Goal: Information Seeking & Learning: Learn about a topic

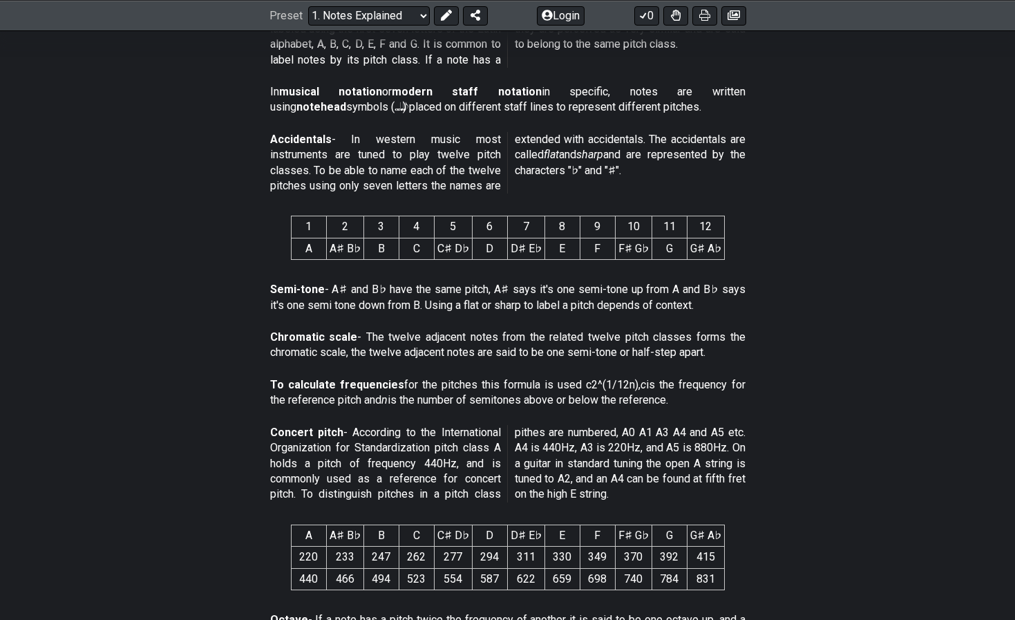
scroll to position [543, 0]
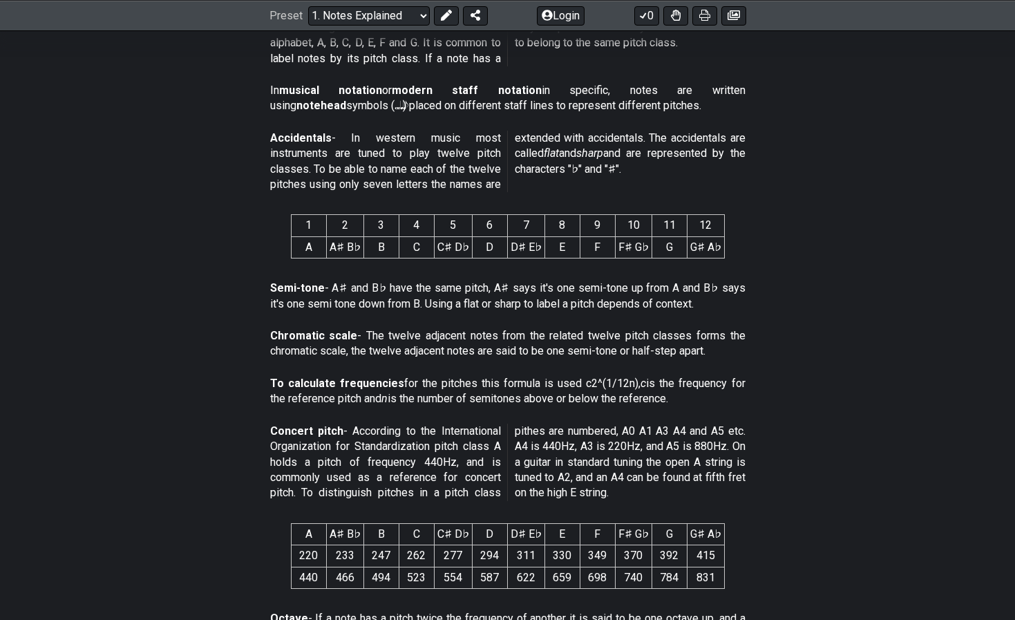
click at [592, 376] on p "To calculate frequencies for the pitches this formula is used c2^(1/12n), c is …" at bounding box center [507, 391] width 475 height 31
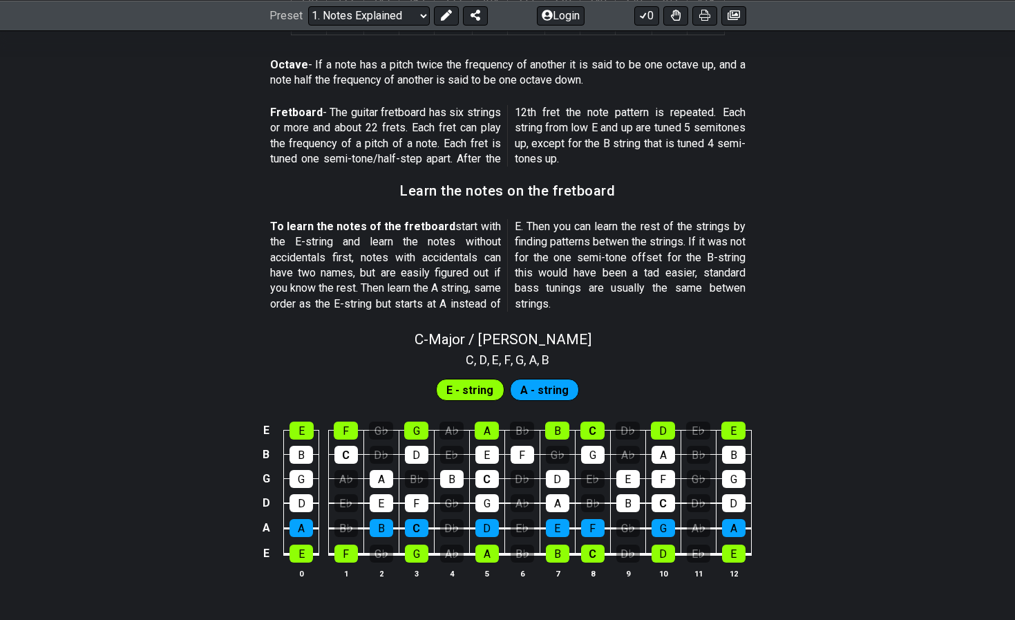
scroll to position [1119, 0]
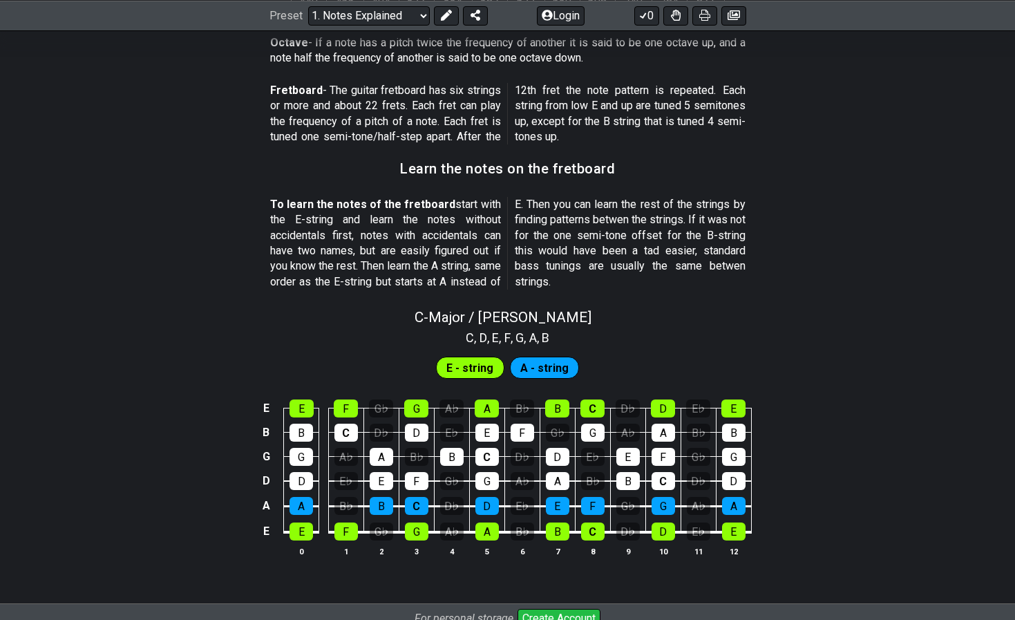
click at [291, 384] on td "E" at bounding box center [301, 396] width 35 height 24
click at [294, 408] on td "B" at bounding box center [301, 420] width 35 height 24
click at [296, 399] on div "E" at bounding box center [302, 408] width 24 height 18
click at [289, 509] on td "E" at bounding box center [301, 519] width 35 height 26
click at [296, 522] on div "E" at bounding box center [301, 531] width 23 height 18
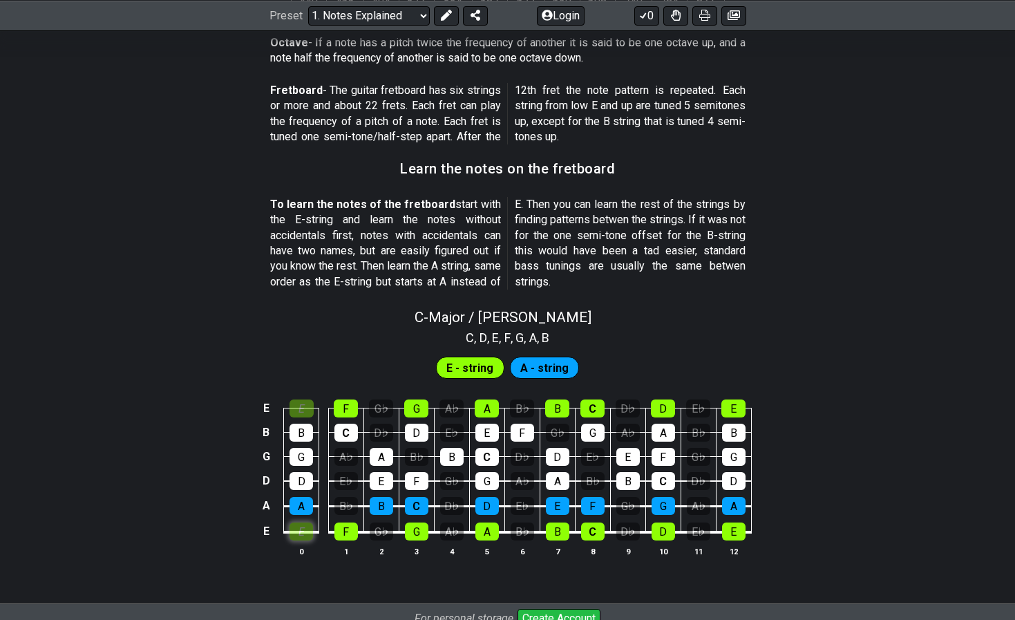
click at [296, 522] on div "E" at bounding box center [301, 531] width 23 height 18
click at [310, 399] on div "E" at bounding box center [302, 408] width 24 height 18
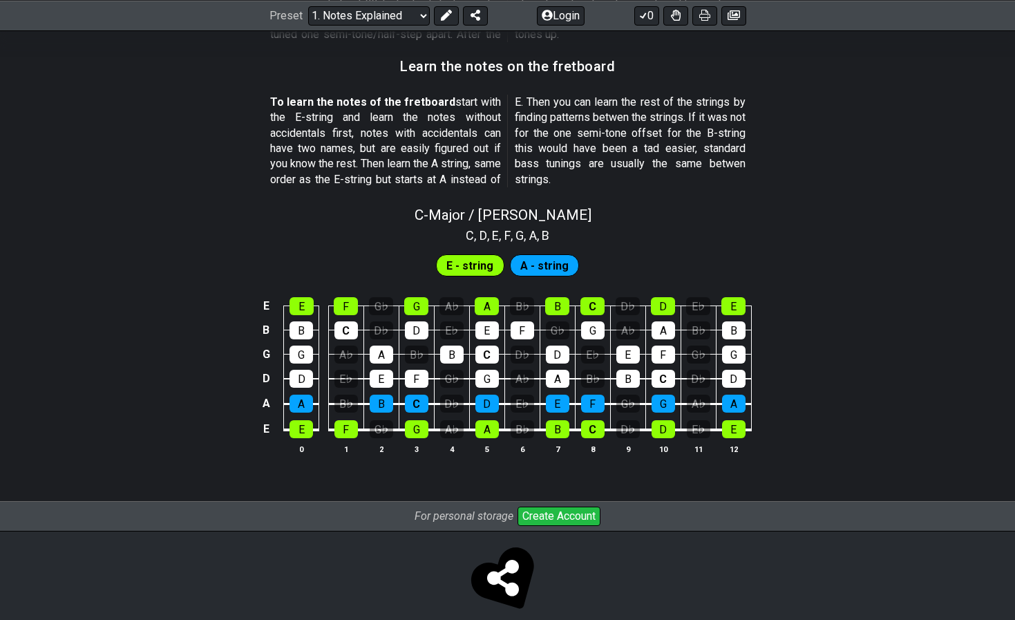
scroll to position [1206, 0]
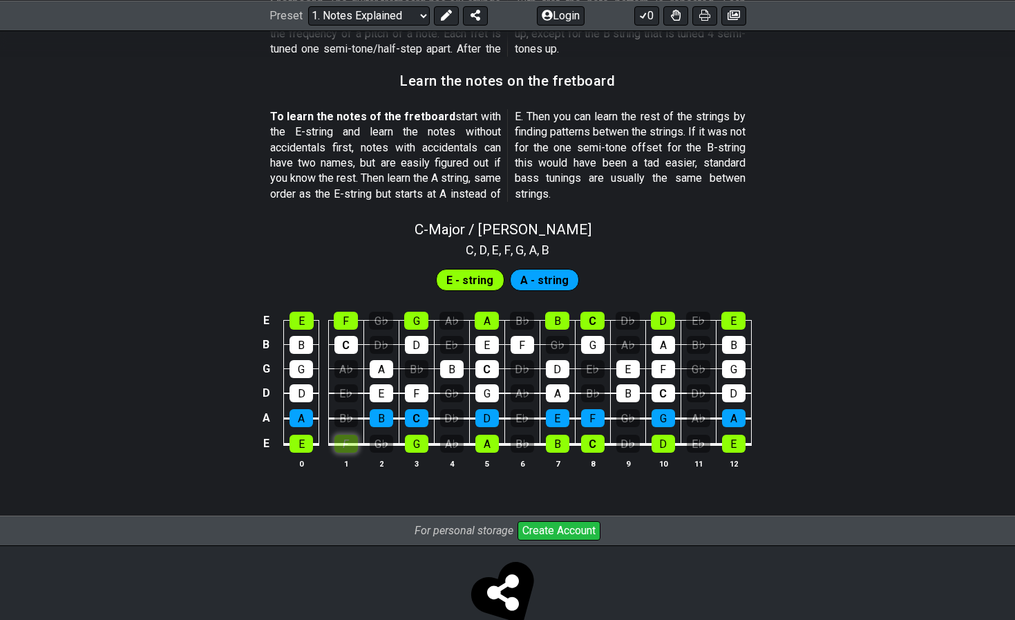
click at [356, 435] on div "F" at bounding box center [345, 444] width 23 height 18
click at [367, 424] on td "G♭" at bounding box center [380, 431] width 35 height 26
click at [373, 435] on div "G♭" at bounding box center [381, 444] width 23 height 18
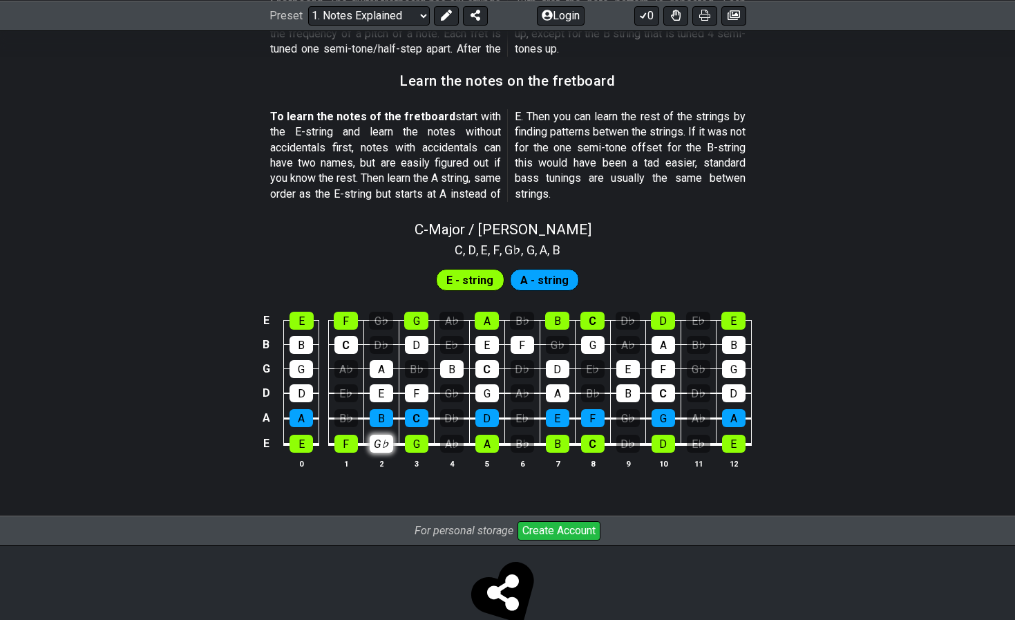
click at [373, 435] on div "G♭" at bounding box center [381, 444] width 23 height 18
click at [344, 312] on div "F" at bounding box center [346, 321] width 24 height 18
click at [305, 312] on div "E" at bounding box center [302, 321] width 24 height 18
click at [525, 274] on span "A - string" at bounding box center [544, 280] width 48 height 20
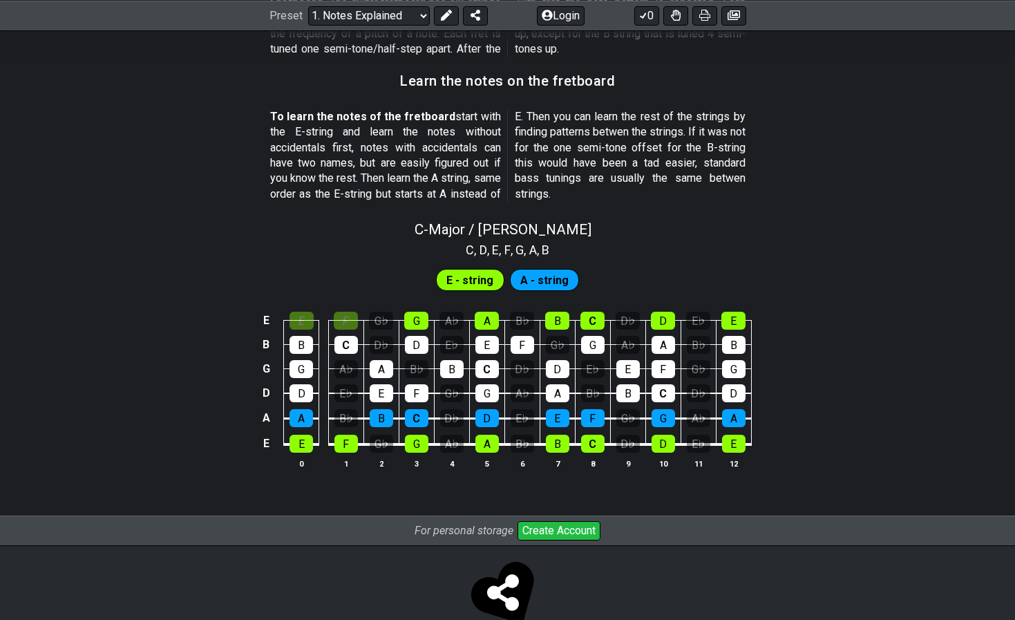
click at [525, 270] on span "A - string" at bounding box center [544, 280] width 48 height 20
click at [303, 312] on div "E" at bounding box center [302, 321] width 24 height 18
click at [339, 312] on div "F" at bounding box center [346, 321] width 24 height 18
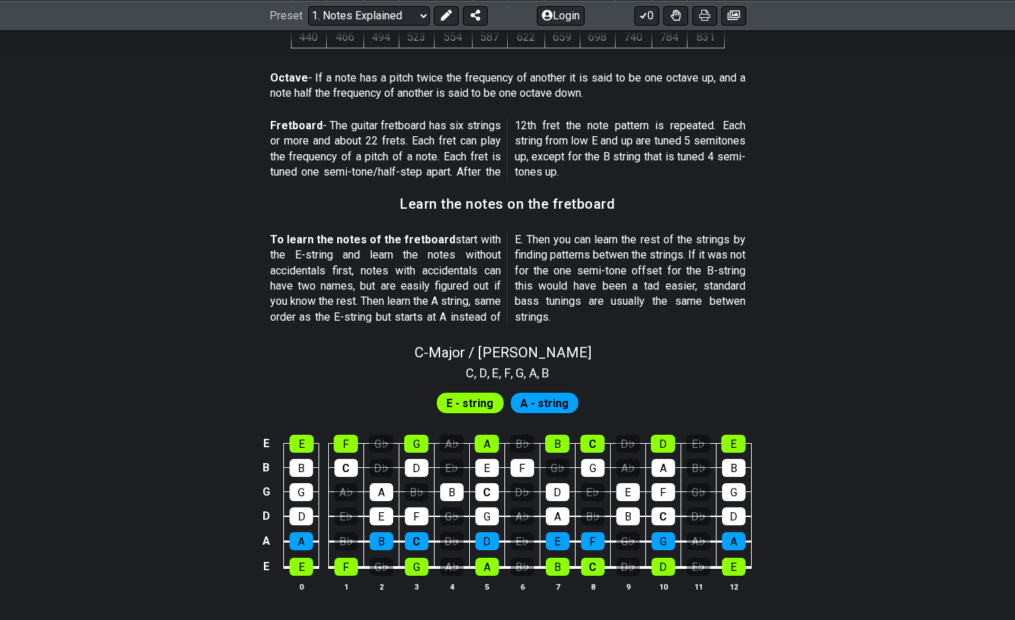
scroll to position [1087, 0]
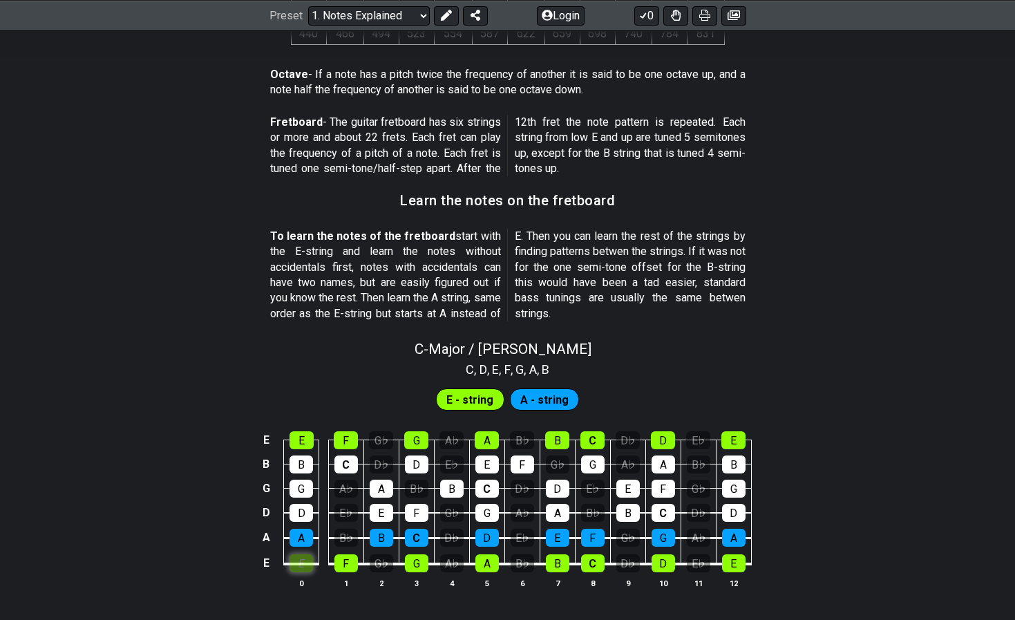
click at [298, 554] on div "E" at bounding box center [301, 563] width 23 height 18
click at [343, 554] on div "F" at bounding box center [345, 563] width 23 height 18
click at [354, 554] on div "F" at bounding box center [345, 563] width 23 height 18
click at [305, 554] on div "E" at bounding box center [301, 563] width 23 height 18
click at [377, 554] on div "G♭" at bounding box center [381, 563] width 23 height 18
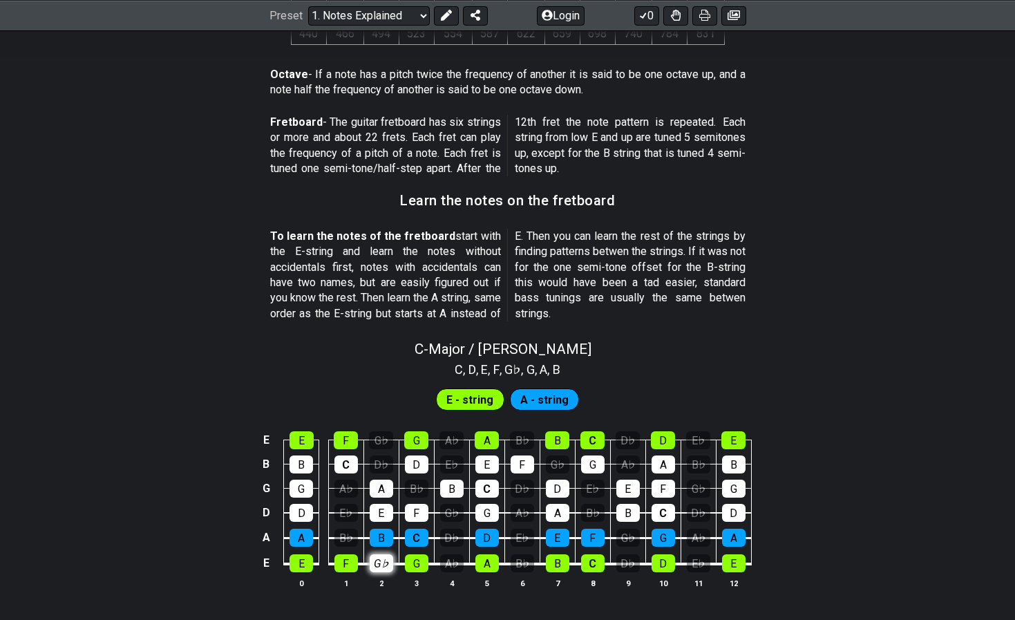
click at [377, 554] on div "G♭" at bounding box center [381, 563] width 23 height 18
click at [442, 554] on div "A♭" at bounding box center [451, 563] width 23 height 18
click at [383, 554] on div "G♭" at bounding box center [381, 563] width 23 height 18
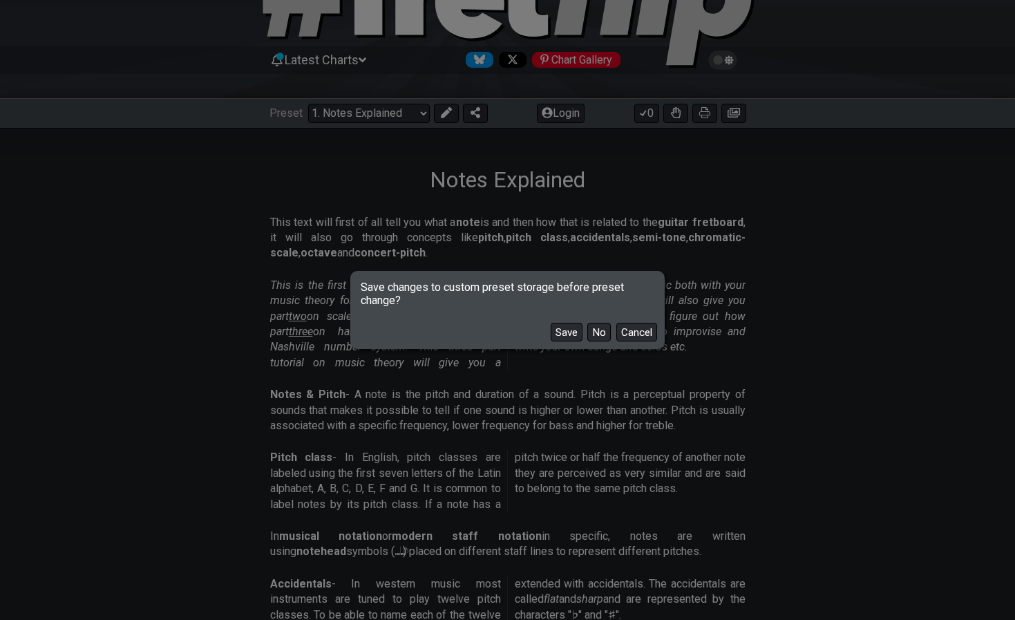
scroll to position [117, 0]
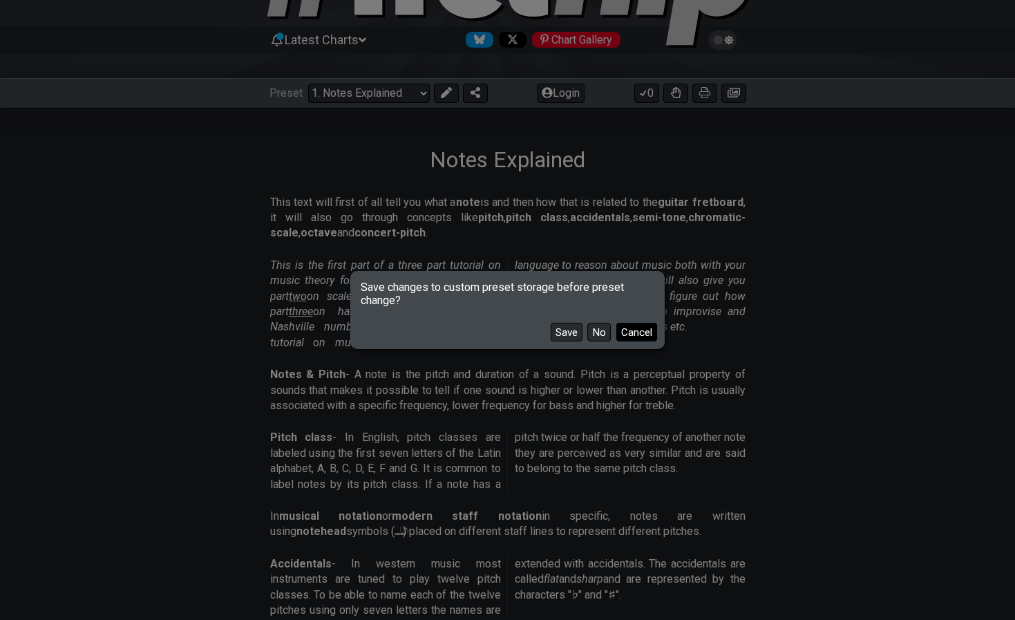
click at [630, 334] on button "Cancel" at bounding box center [636, 332] width 41 height 19
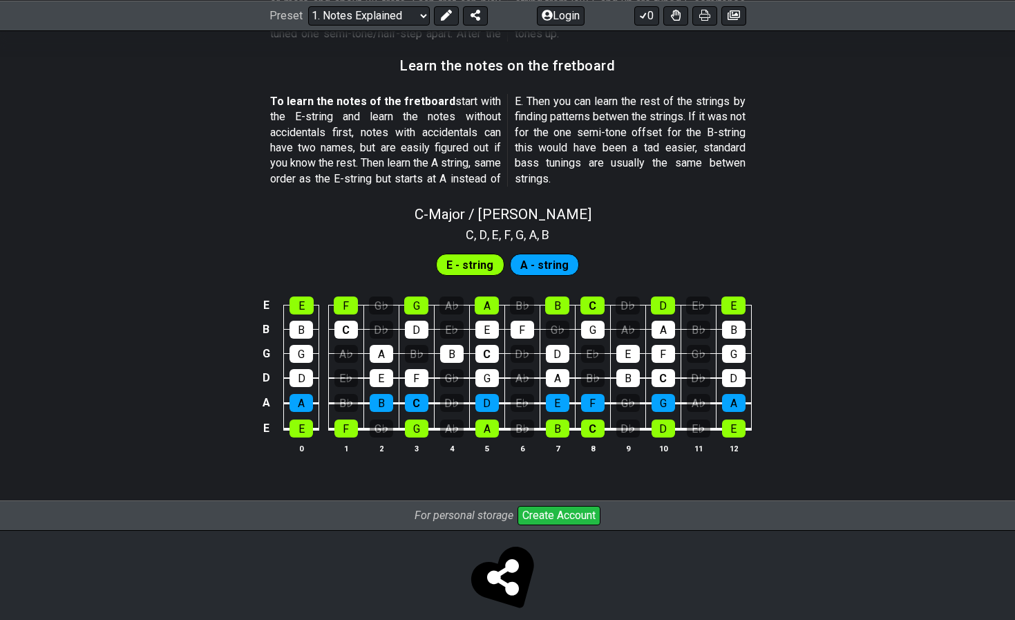
scroll to position [1221, 0]
click at [862, 1] on div "Preset Welcome to #fretflip! Initial Preset Custom Preset Minor Pentatonic Majo…" at bounding box center [507, 15] width 1015 height 30
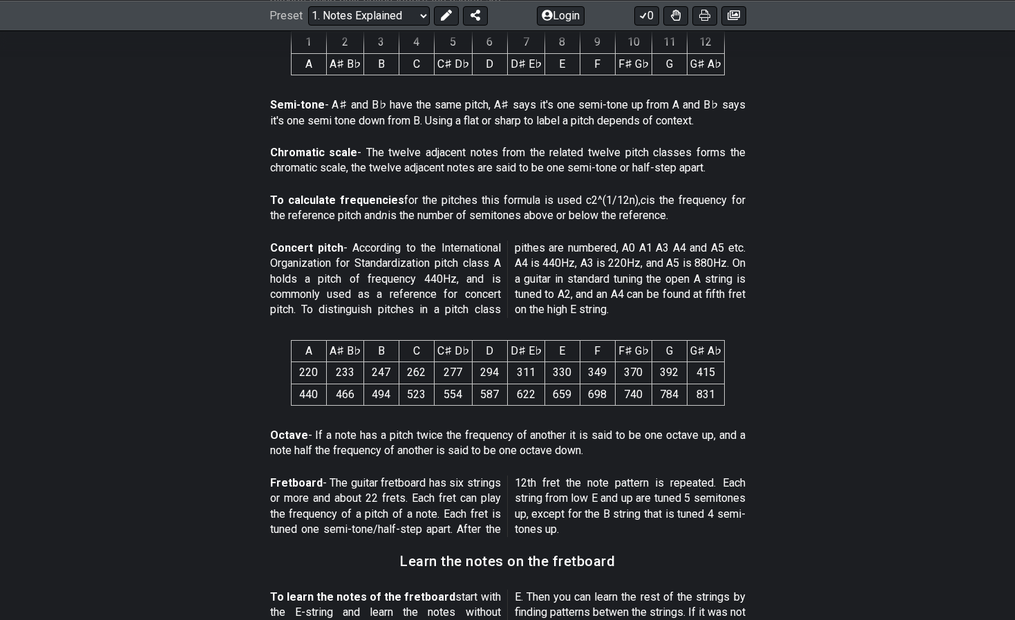
scroll to position [719, 0]
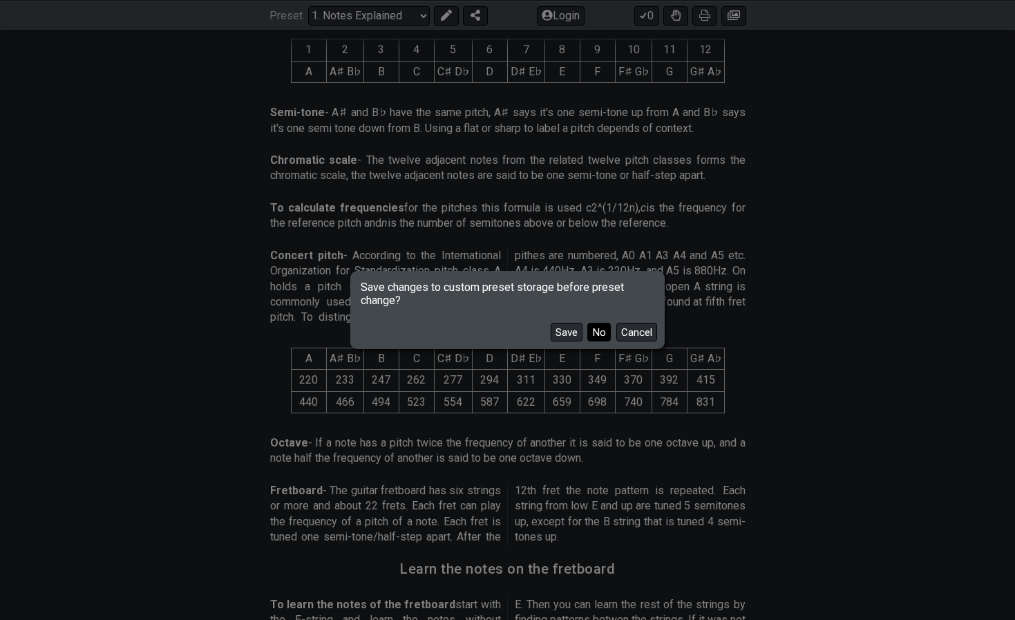
click at [603, 336] on button "No" at bounding box center [598, 332] width 23 height 19
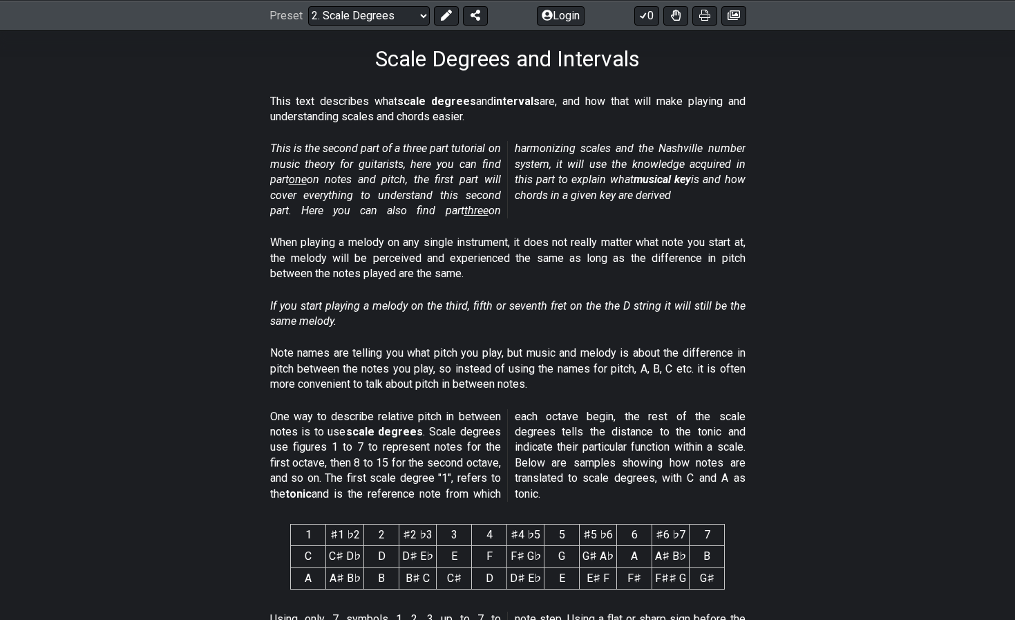
scroll to position [218, 0]
click at [343, 531] on th "♯1 ♭2" at bounding box center [345, 535] width 38 height 21
click at [326, 531] on th "1" at bounding box center [308, 535] width 35 height 21
click at [338, 530] on th "♯1 ♭2" at bounding box center [345, 535] width 38 height 21
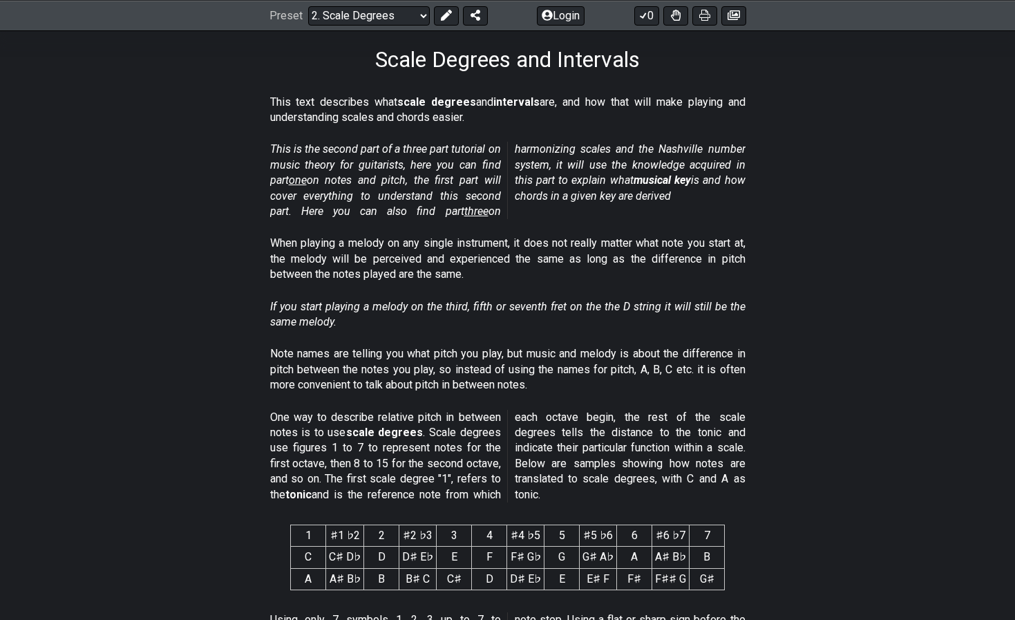
click at [338, 530] on th "♯1 ♭2" at bounding box center [345, 535] width 38 height 21
click at [345, 530] on th "♯1 ♭2" at bounding box center [345, 535] width 38 height 21
click at [385, 525] on th "2" at bounding box center [381, 535] width 35 height 21
click at [392, 525] on th "2" at bounding box center [381, 535] width 35 height 21
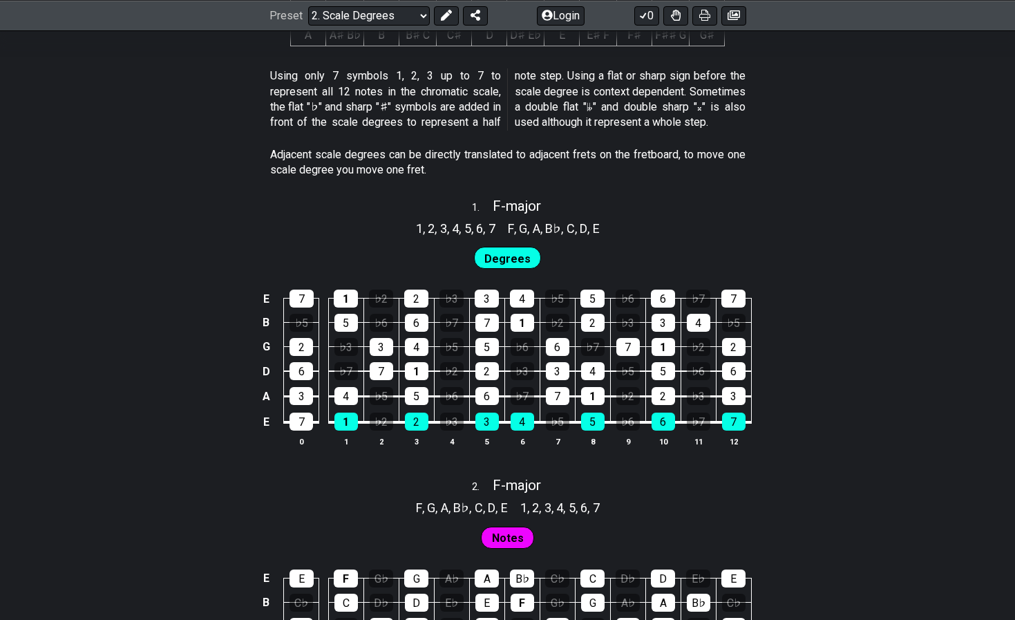
scroll to position [762, 0]
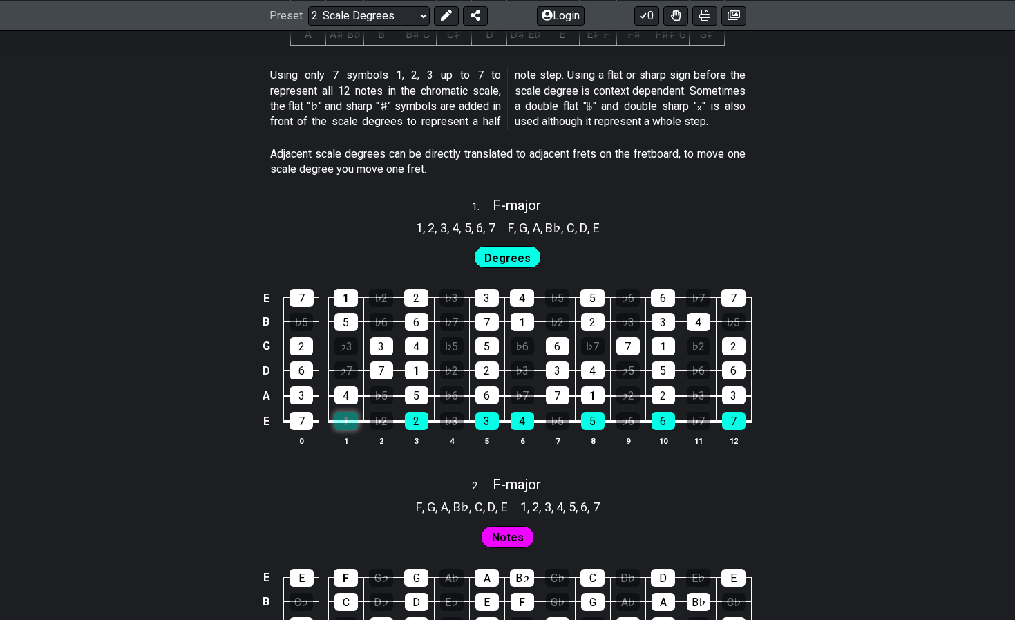
click at [334, 416] on div "1" at bounding box center [345, 421] width 23 height 18
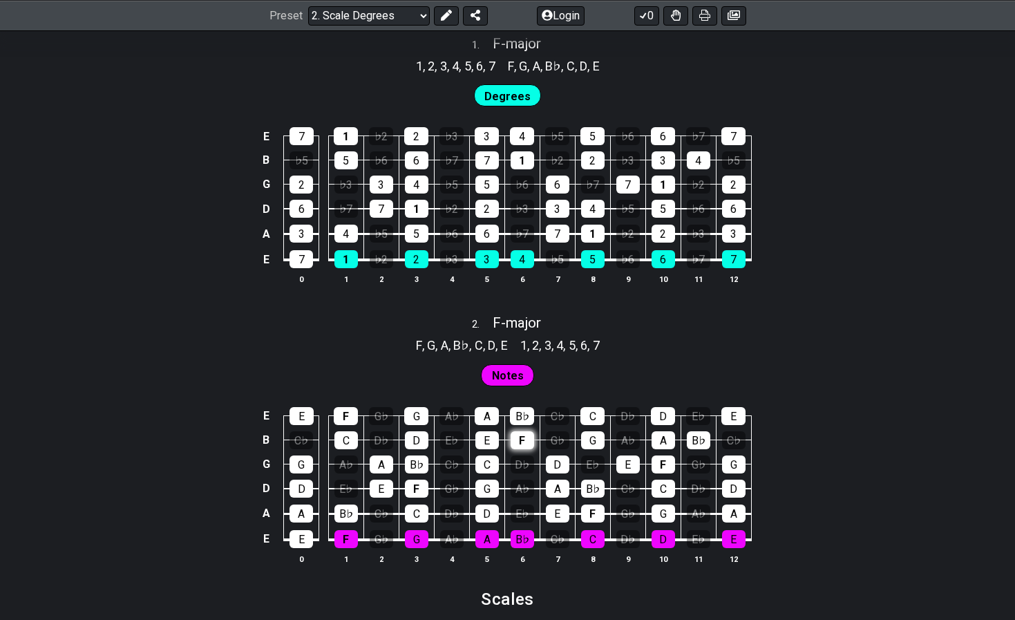
scroll to position [925, 0]
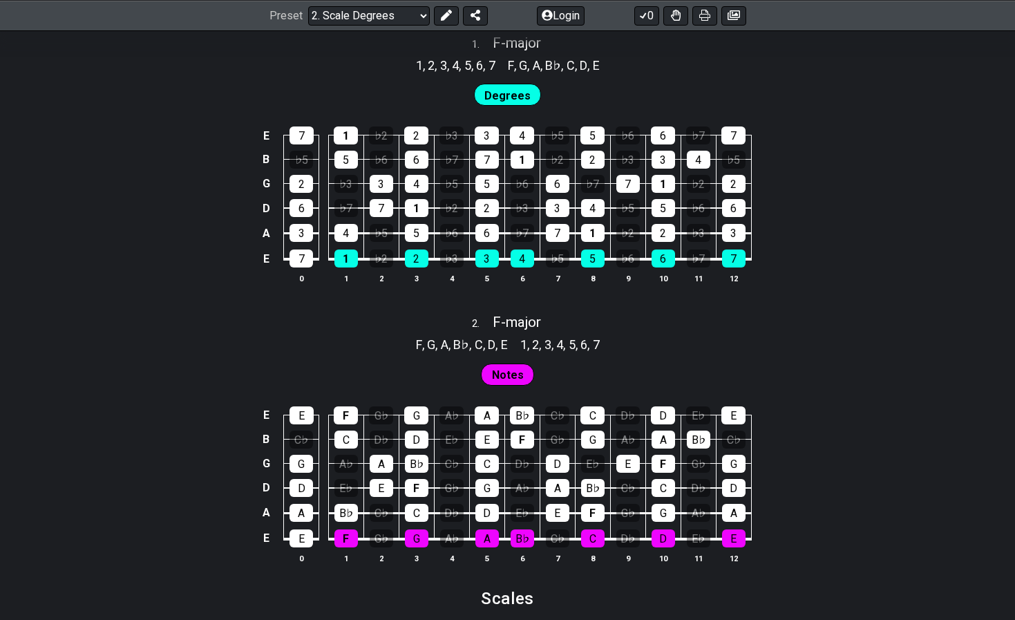
click at [520, 368] on span "Notes" at bounding box center [508, 375] width 32 height 20
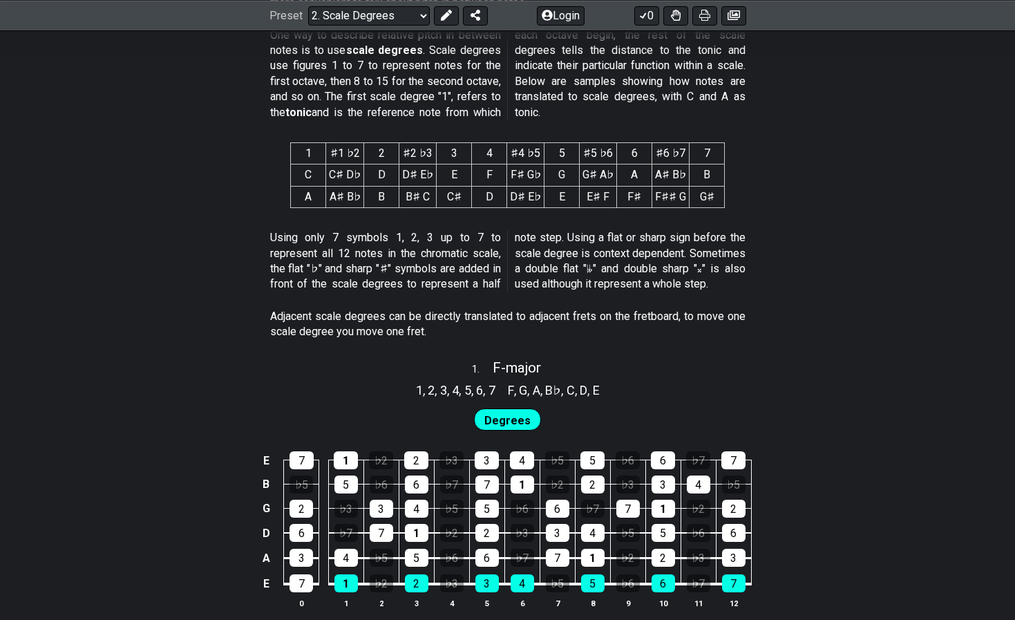
scroll to position [601, 0]
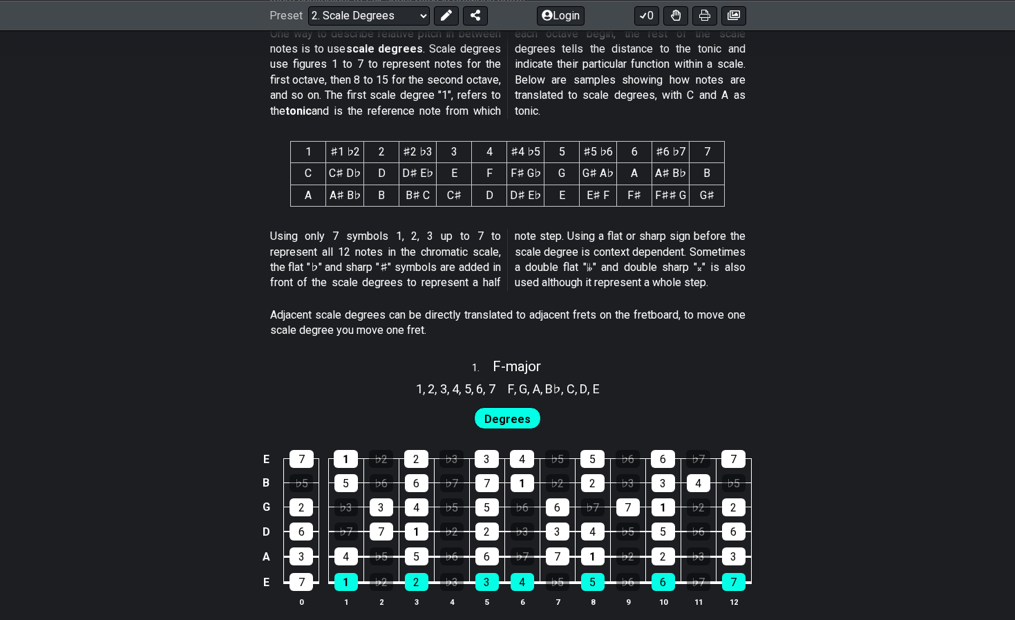
click at [502, 409] on span "Degrees" at bounding box center [507, 419] width 46 height 20
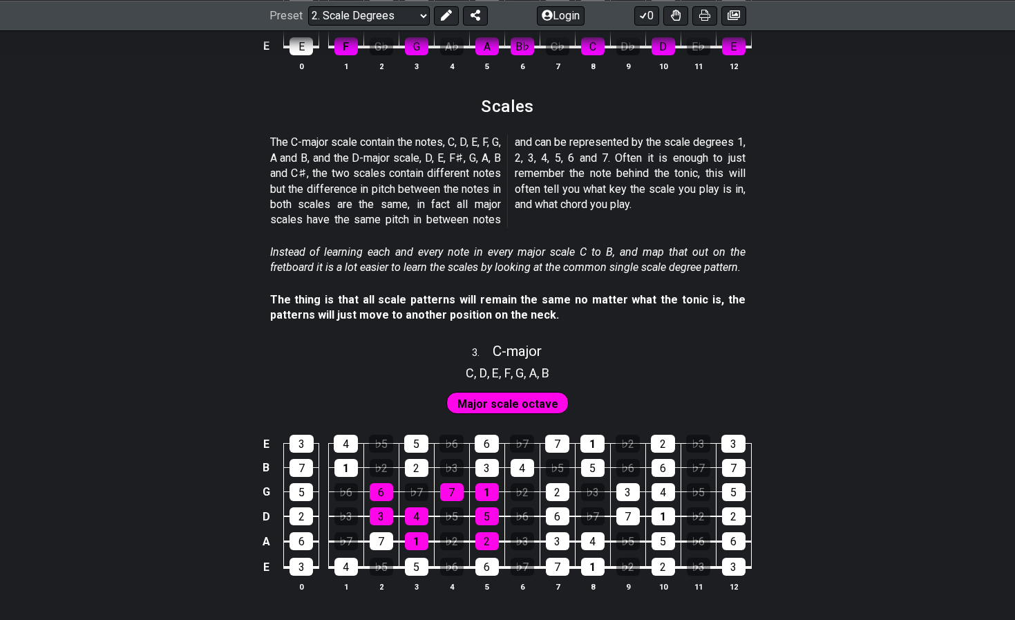
scroll to position [1419, 0]
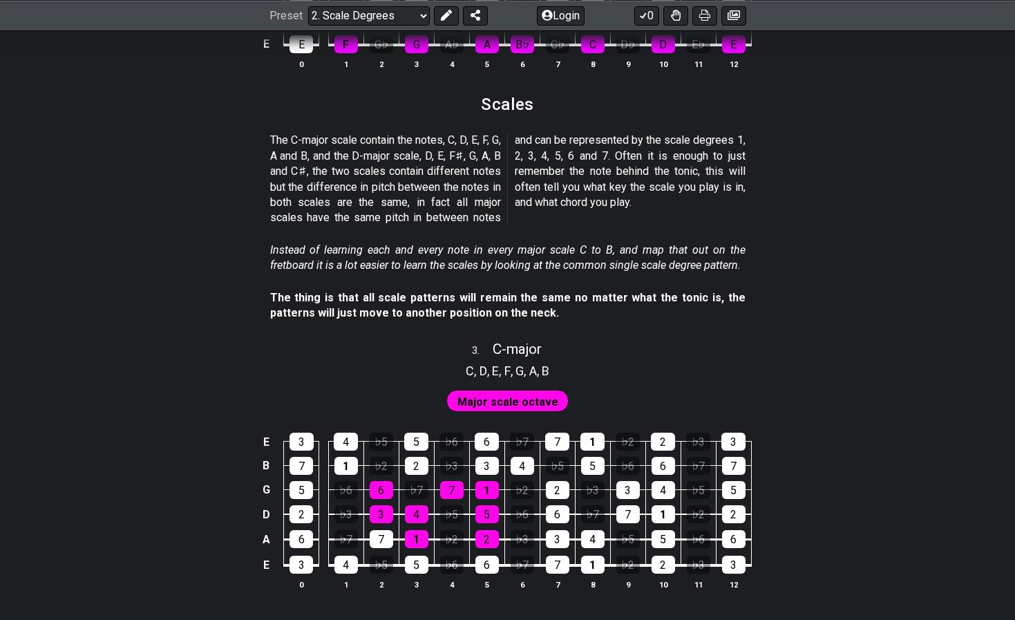
click at [464, 392] on span "Major scale octave" at bounding box center [507, 402] width 101 height 20
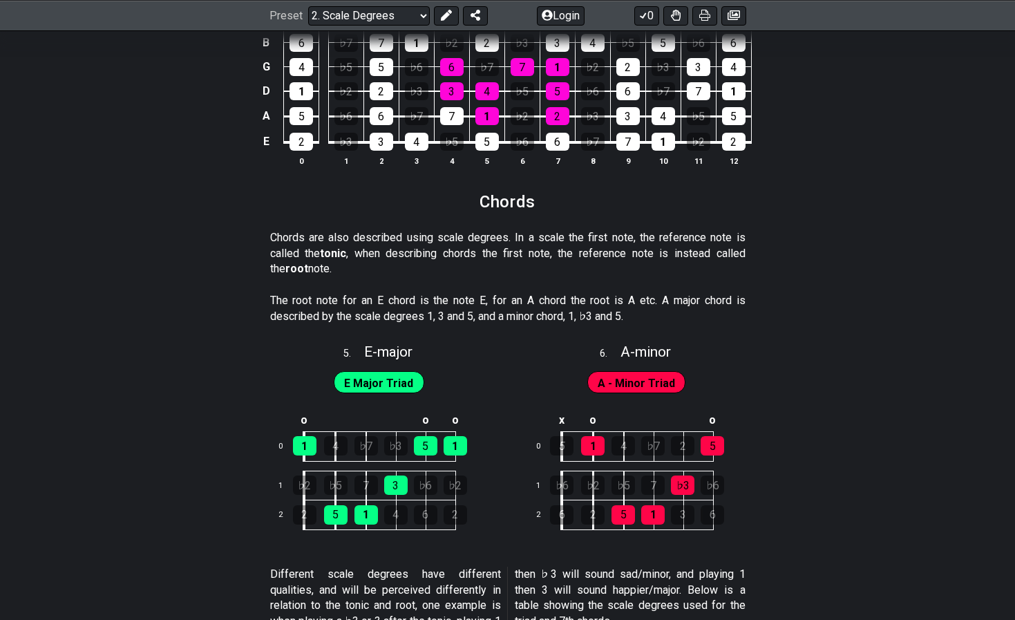
scroll to position [2137, 0]
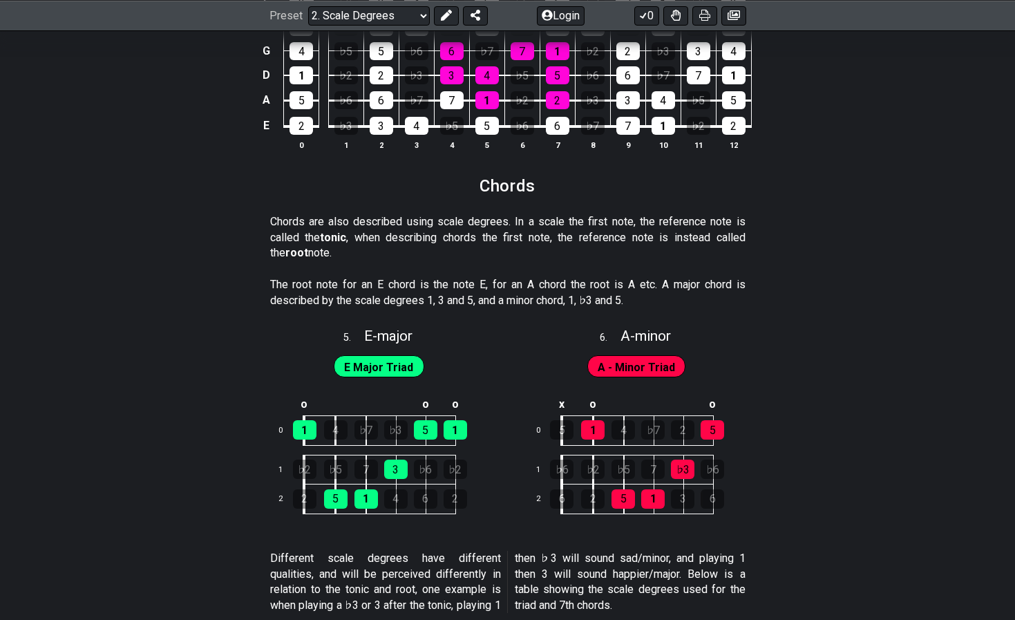
click at [629, 357] on span "A - Minor Triad" at bounding box center [636, 367] width 77 height 20
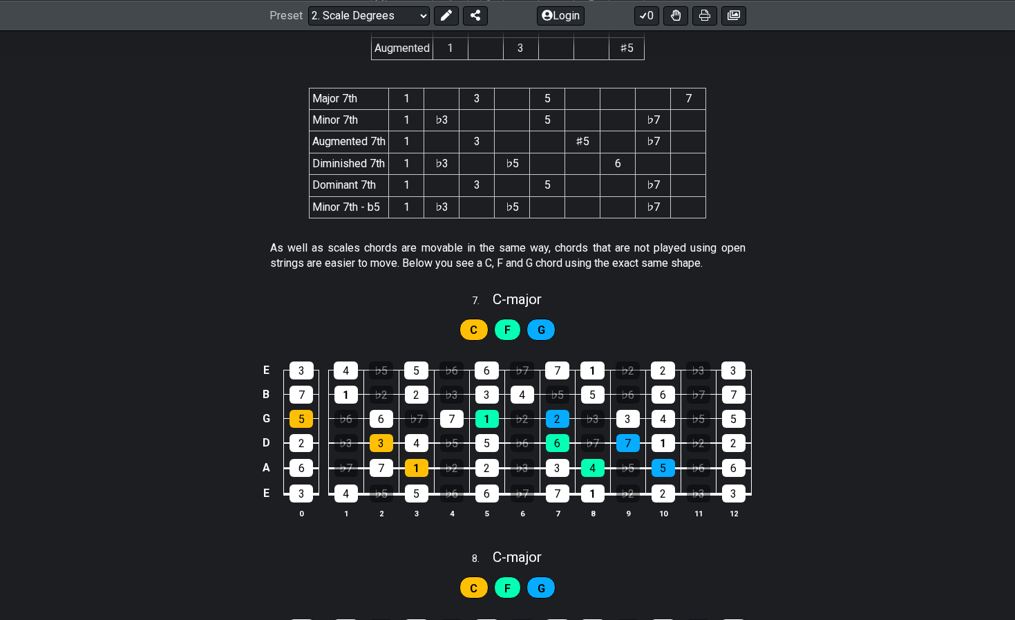
scroll to position [2805, 0]
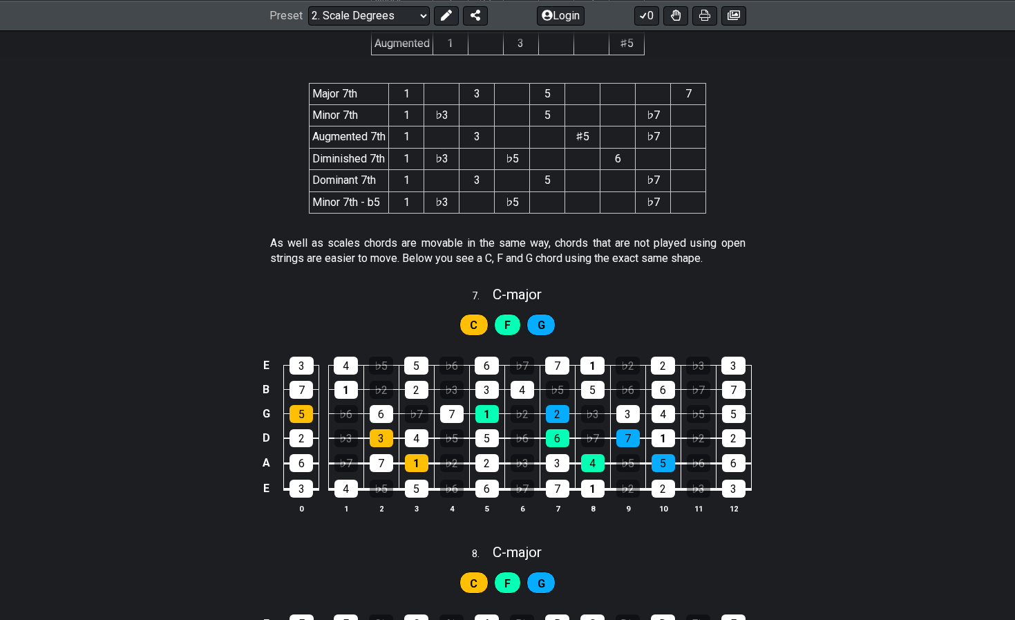
click at [465, 314] on div "C" at bounding box center [473, 325] width 29 height 22
click at [538, 315] on span "G" at bounding box center [542, 325] width 8 height 20
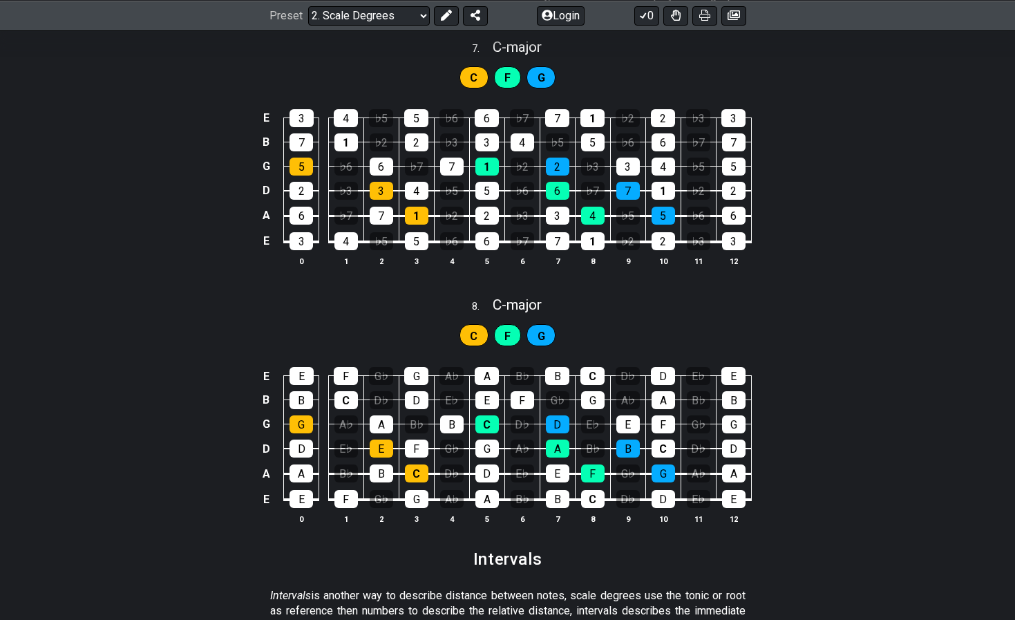
scroll to position [3027, 0]
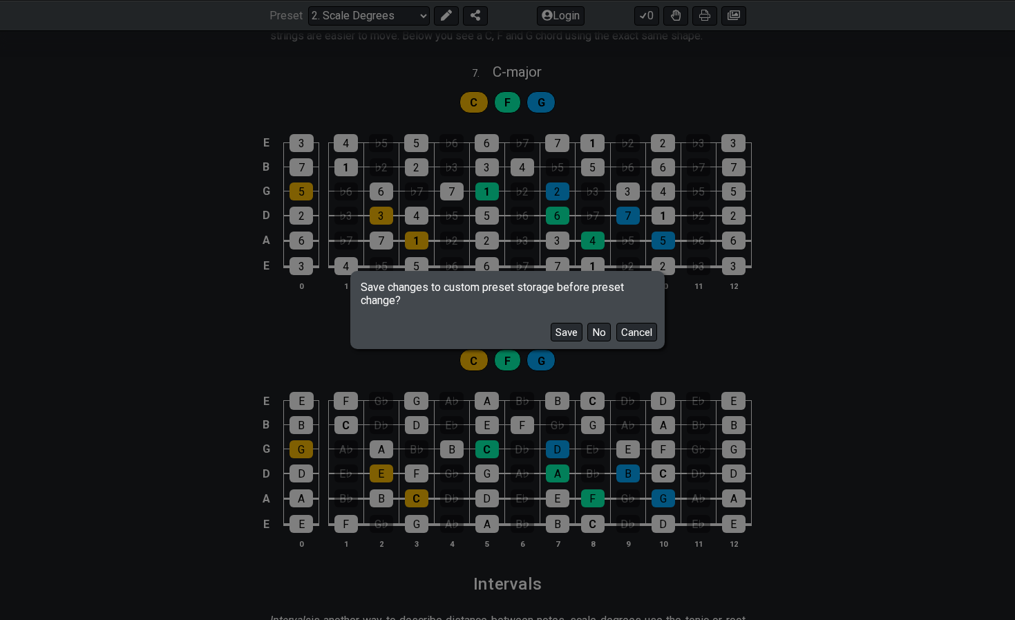
click at [604, 321] on div "Save No Cancel" at bounding box center [508, 327] width 310 height 40
click at [604, 323] on button "No" at bounding box center [598, 332] width 23 height 19
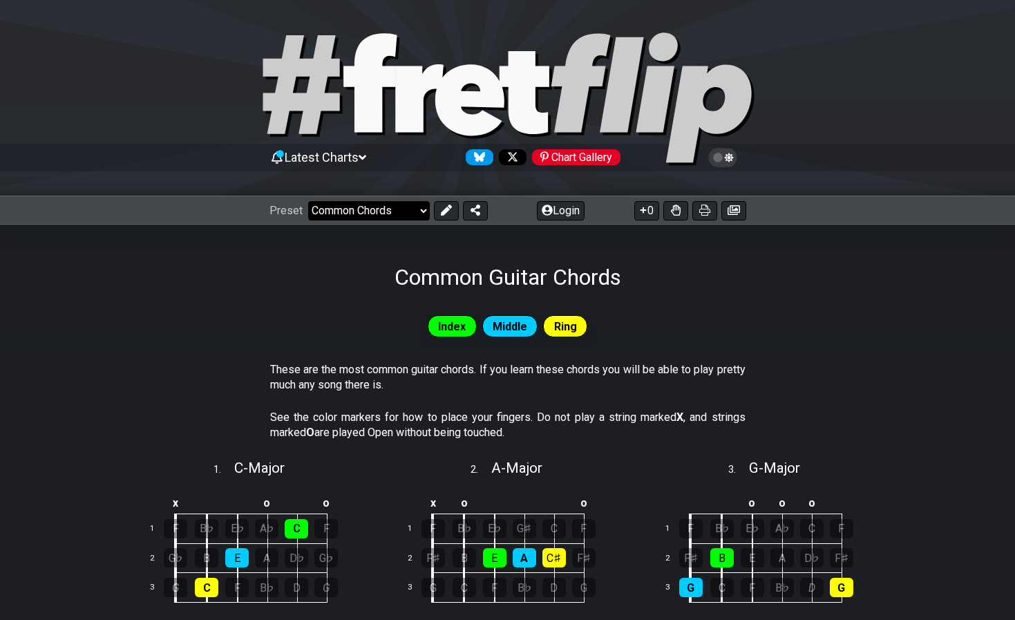
select select "/minor-pentatonic"
select select "C"
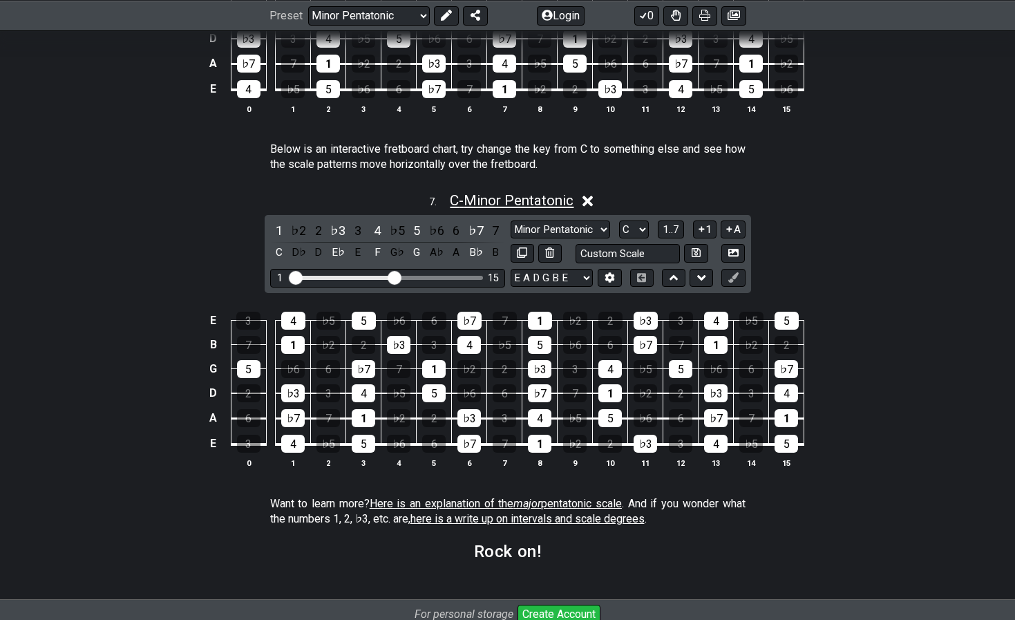
scroll to position [1775, 0]
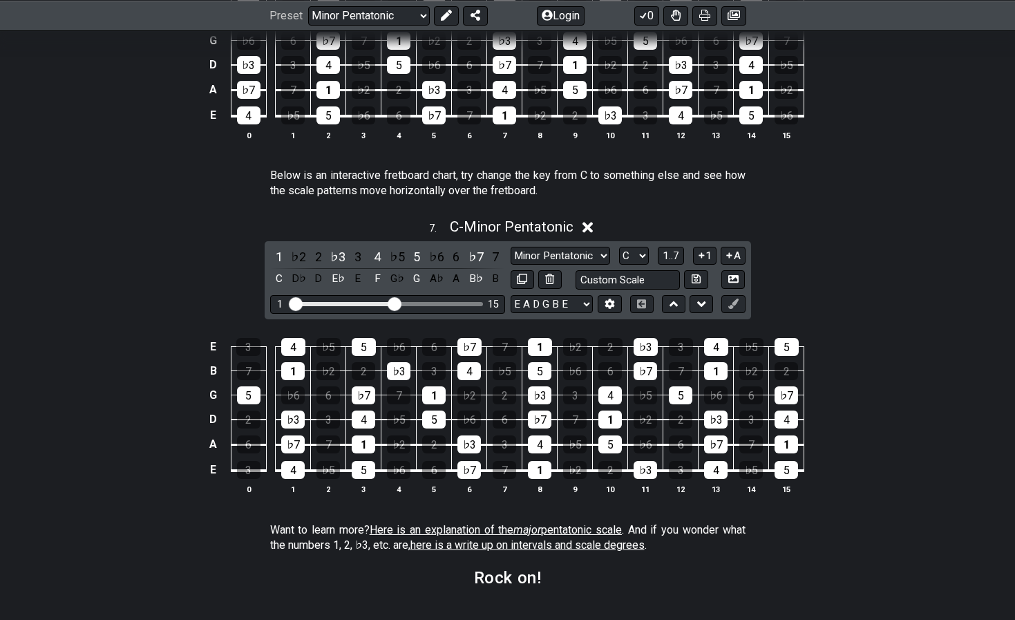
drag, startPoint x: 413, startPoint y: 284, endPoint x: 486, endPoint y: 295, distance: 74.1
click at [488, 295] on div "1 ♭2 2 ♭3 3 4 ♭5 5 ♭6 6 ♭7 7 C D♭ D E♭ E F G♭ G A♭ A B♭ B Minor Pentatonic New …" at bounding box center [508, 280] width 486 height 78
drag, startPoint x: 400, startPoint y: 285, endPoint x: 383, endPoint y: 313, distance: 32.6
click at [383, 313] on div "7 . C - Minor Pentatonic 1 ♭2 2 ♭3 3 4 ♭5 5 ♭6 6 ♭7 7 C D♭ D E♭ E F G♭ G A♭ A B…" at bounding box center [507, 362] width 1015 height 304
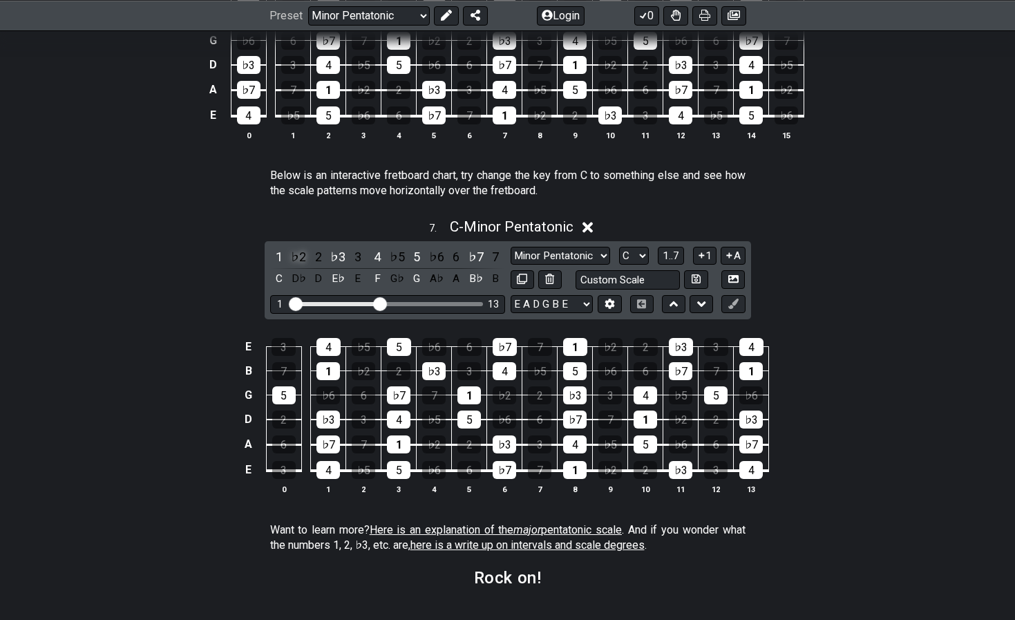
click at [303, 247] on div "♭2" at bounding box center [299, 256] width 18 height 19
click at [313, 247] on div "2" at bounding box center [319, 256] width 18 height 19
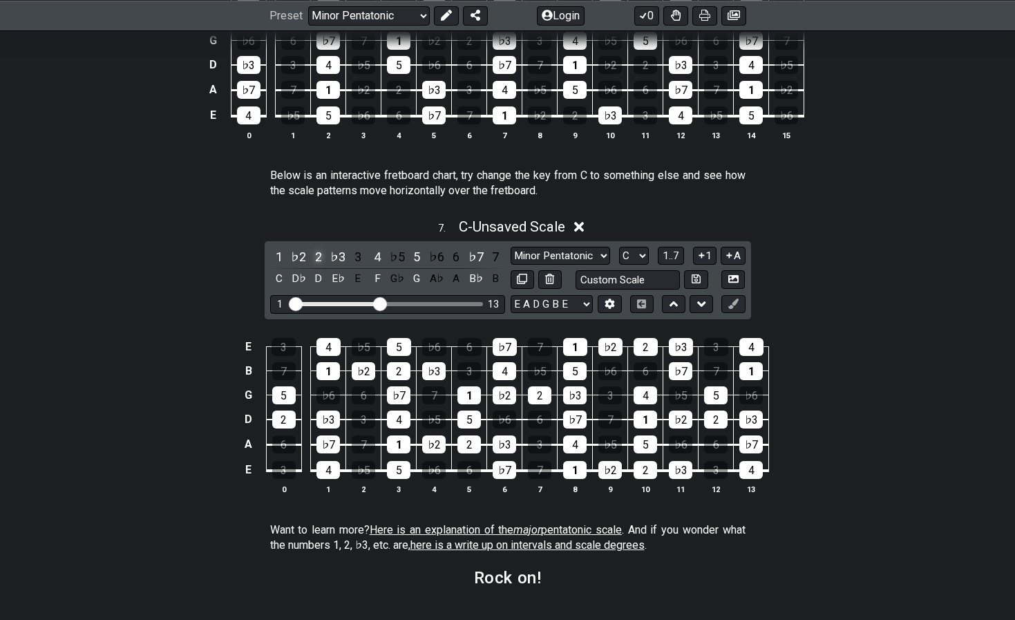
click at [313, 247] on div "2" at bounding box center [319, 256] width 18 height 19
click at [344, 247] on div "♭3" at bounding box center [338, 256] width 18 height 19
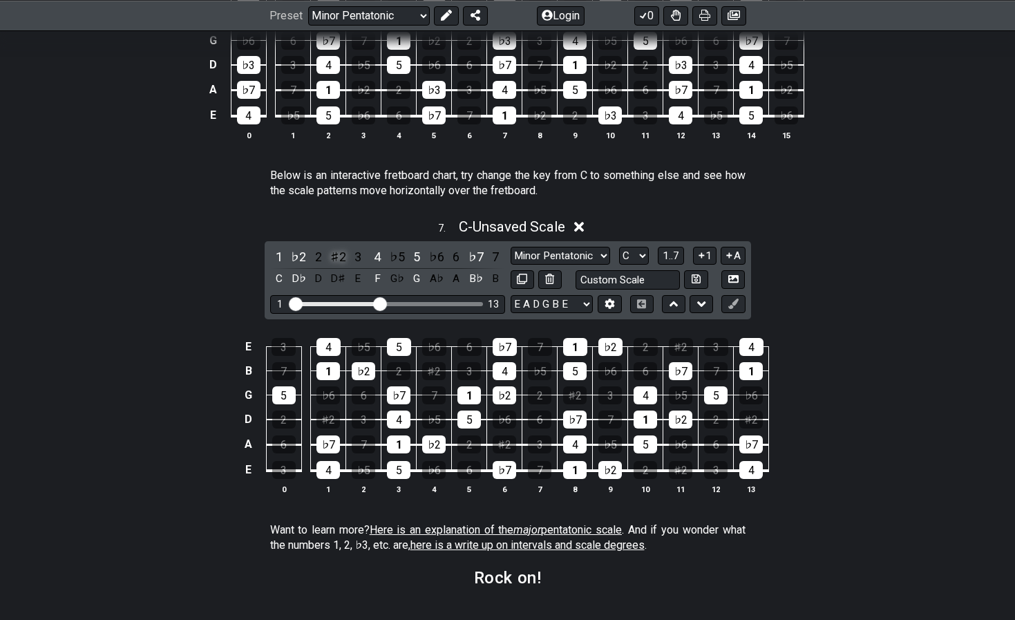
click at [345, 247] on div "♯2" at bounding box center [338, 256] width 18 height 19
click at [341, 247] on div "♭3" at bounding box center [338, 256] width 18 height 19
click at [345, 247] on div "1 ♭2 2 ♯2 3 4 ♭5 5 ♭6 6 ♭7 7 C D♭ D D♯ E F G♭ G A♭ A B♭ B" at bounding box center [387, 267] width 235 height 41
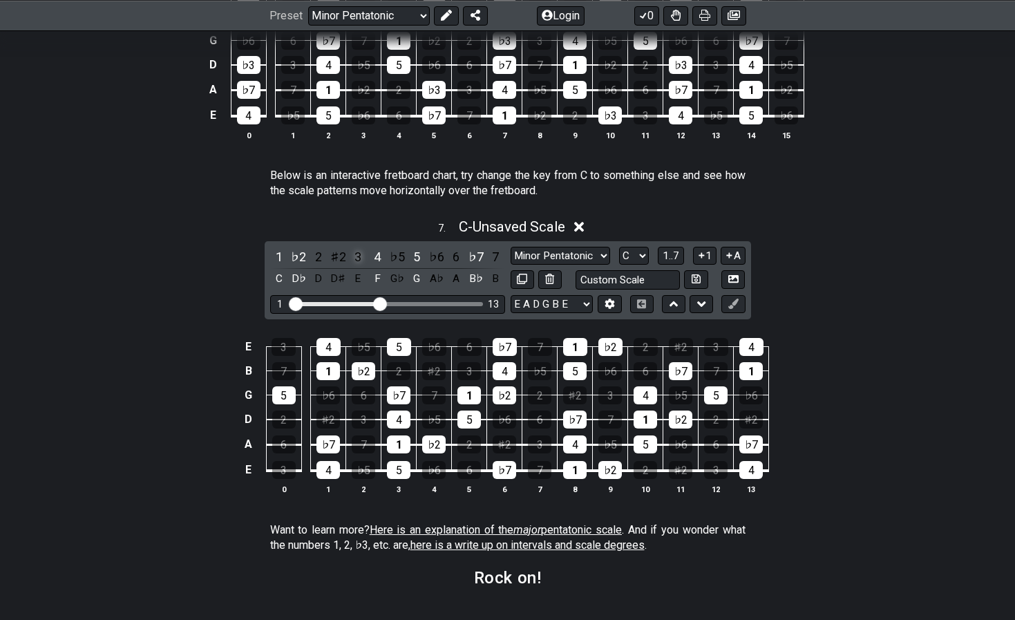
click at [362, 247] on div "3" at bounding box center [358, 256] width 18 height 19
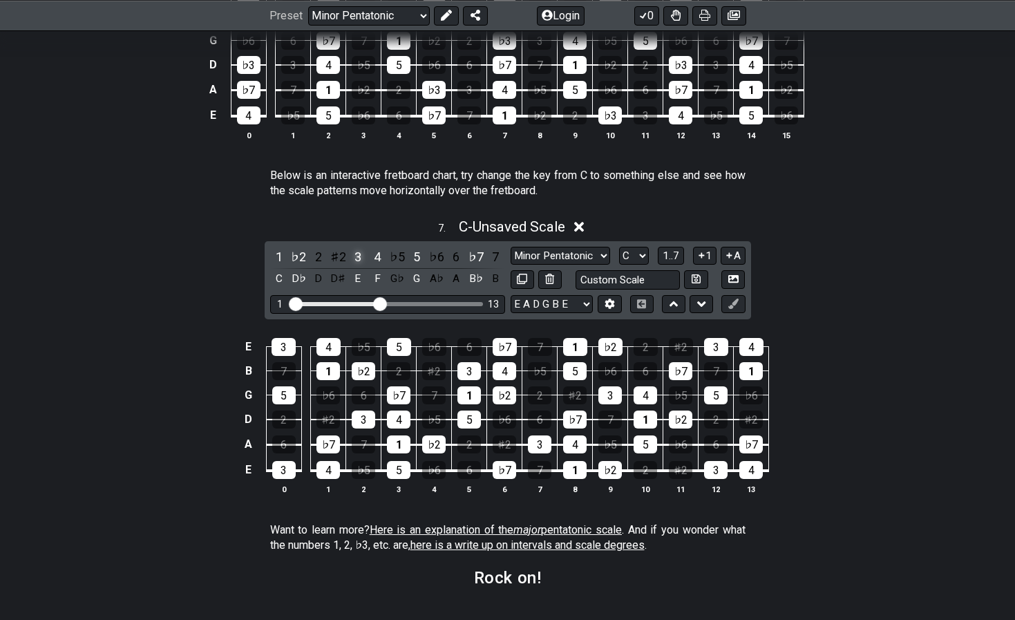
click at [362, 247] on div "3" at bounding box center [358, 256] width 18 height 19
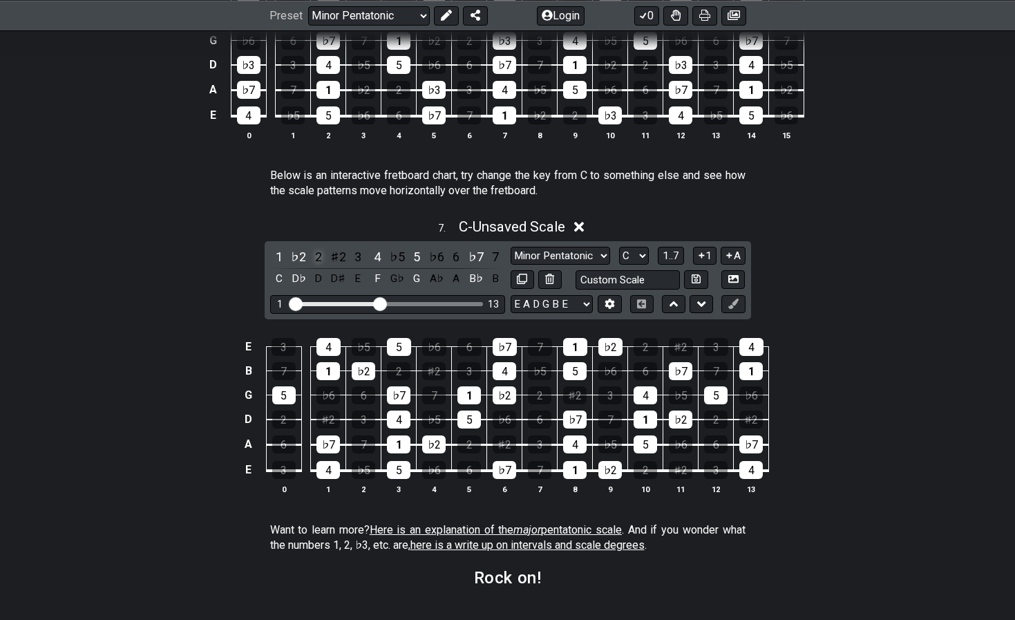
click at [316, 247] on div "2" at bounding box center [319, 256] width 18 height 19
click at [354, 247] on div "3" at bounding box center [358, 256] width 18 height 19
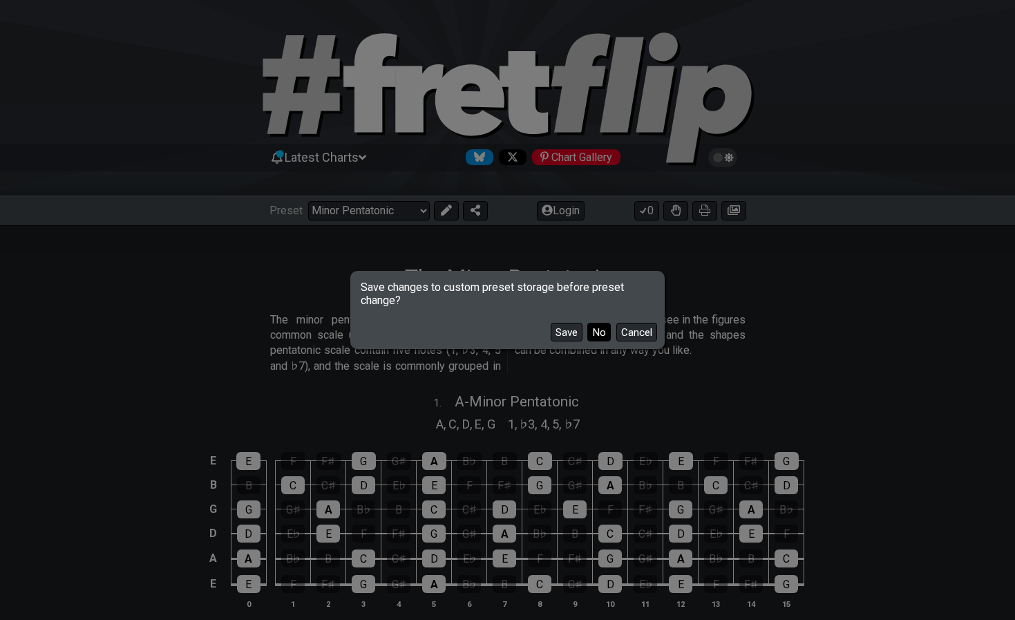
click at [591, 332] on button "No" at bounding box center [598, 332] width 23 height 19
select select "/scale-degrees-and-intervals"
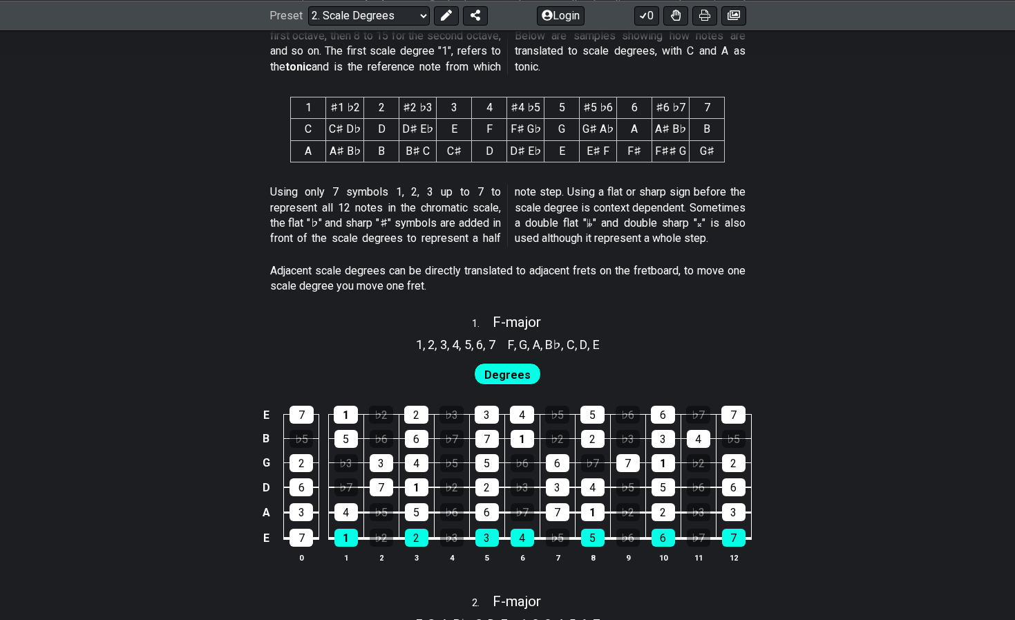
scroll to position [639, 0]
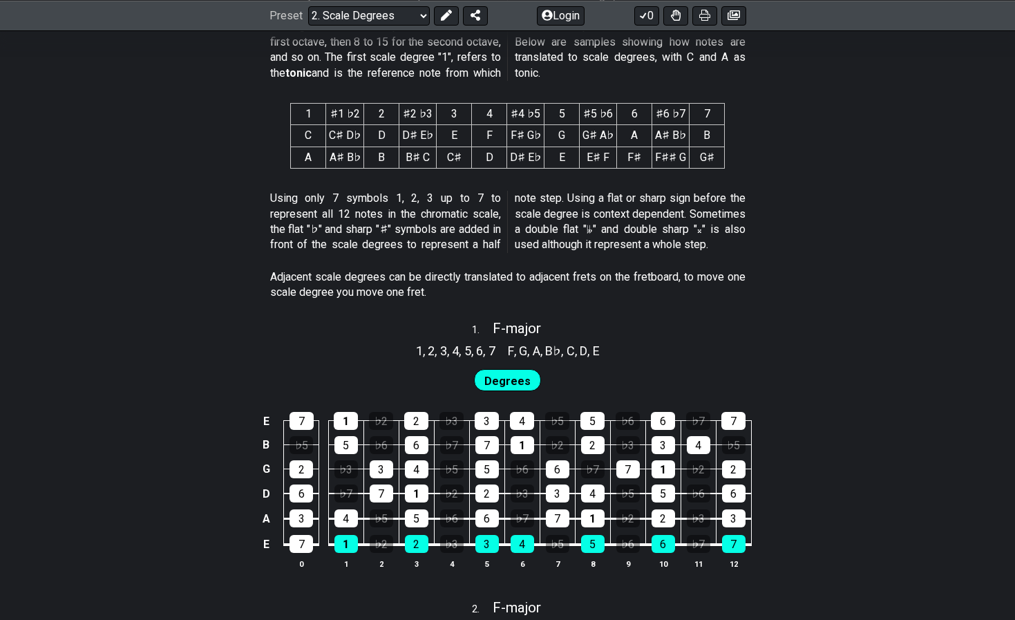
click at [346, 285] on p "Adjacent scale degrees can be directly translated to adjacent frets on the fret…" at bounding box center [507, 284] width 475 height 31
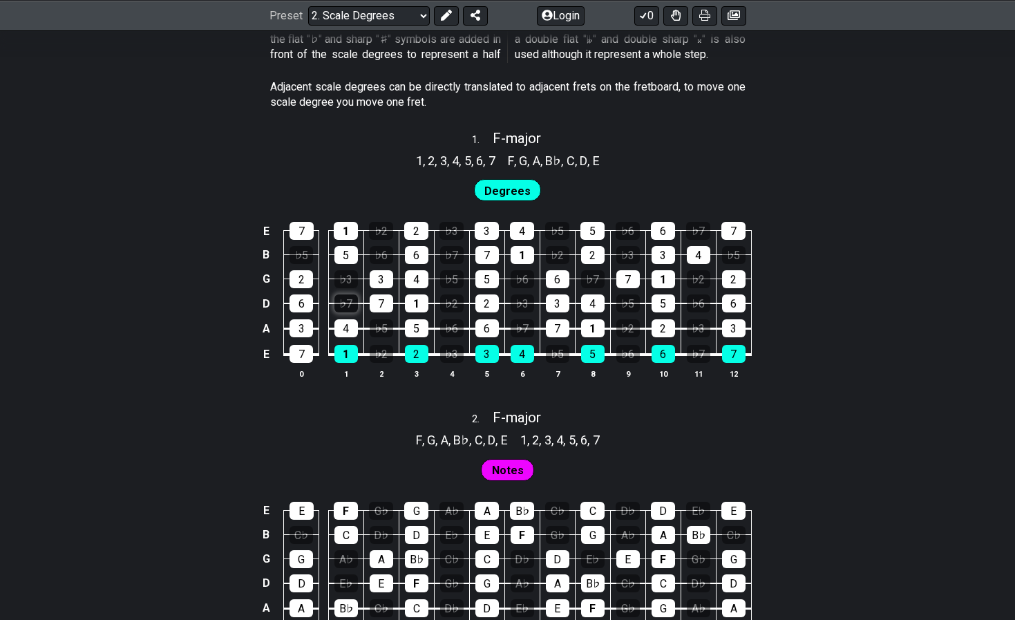
scroll to position [832, 0]
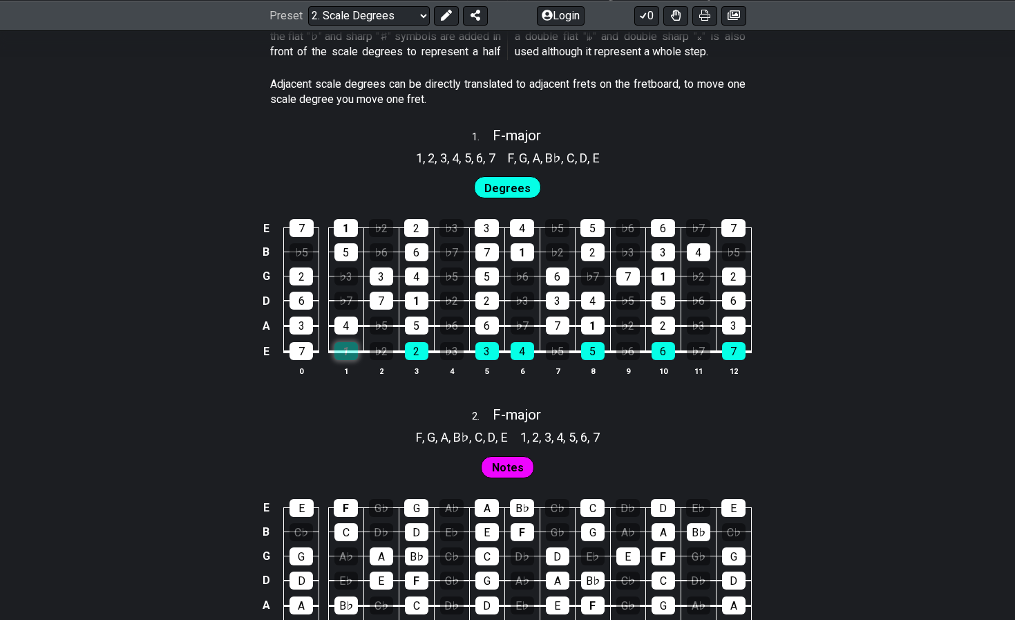
click at [345, 345] on div "1" at bounding box center [345, 351] width 23 height 18
click at [355, 363] on th "1" at bounding box center [345, 370] width 35 height 15
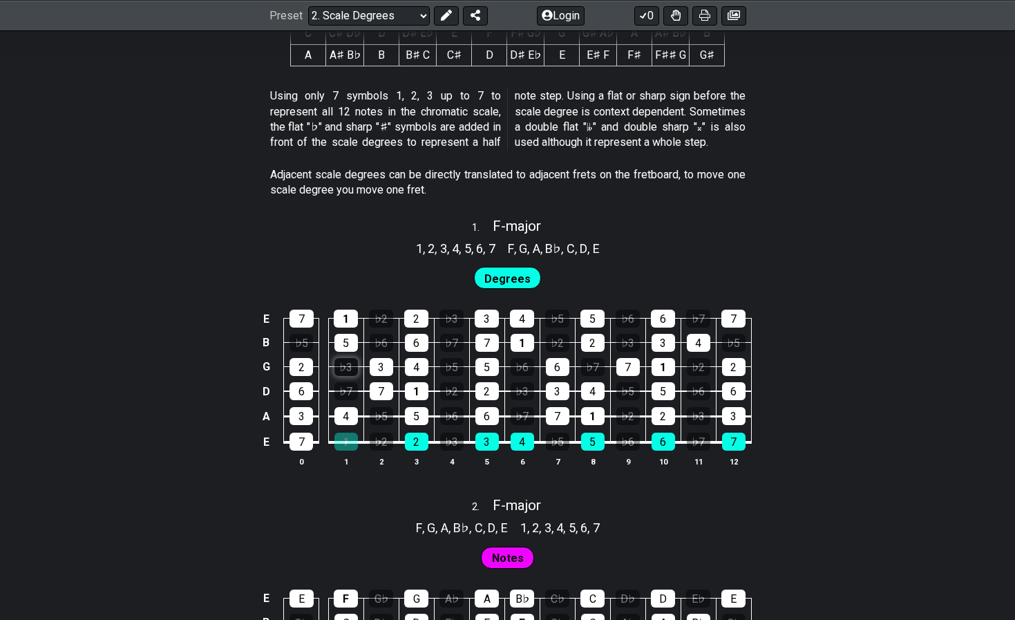
scroll to position [742, 0]
click at [342, 432] on div "1" at bounding box center [345, 441] width 23 height 18
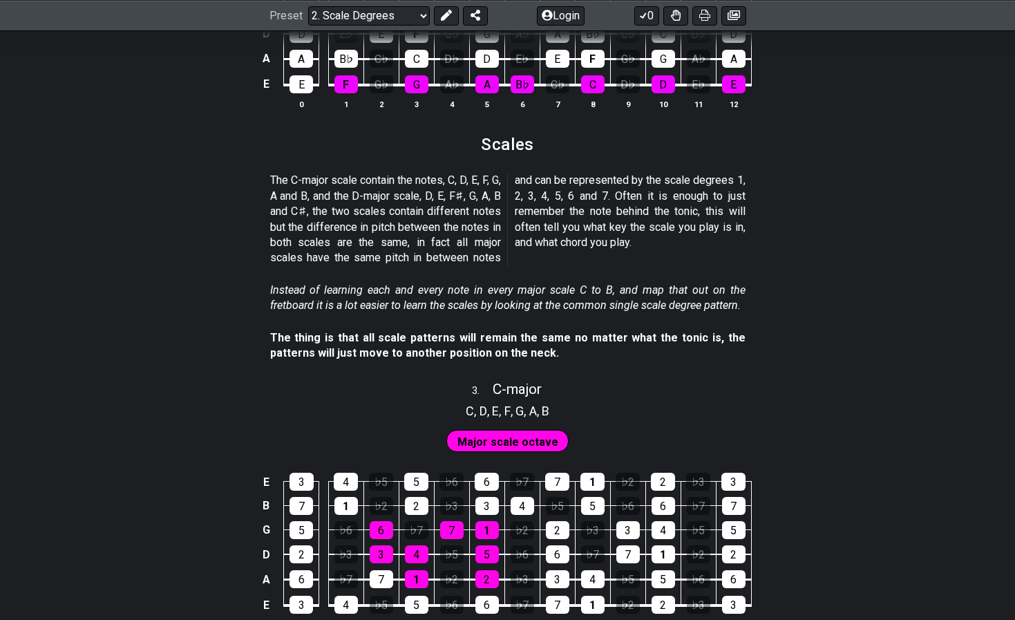
scroll to position [1378, 0]
click at [537, 173] on p "The C-major scale contain the notes, C, D, E, F, G, A and B, and the D-major sc…" at bounding box center [507, 219] width 475 height 93
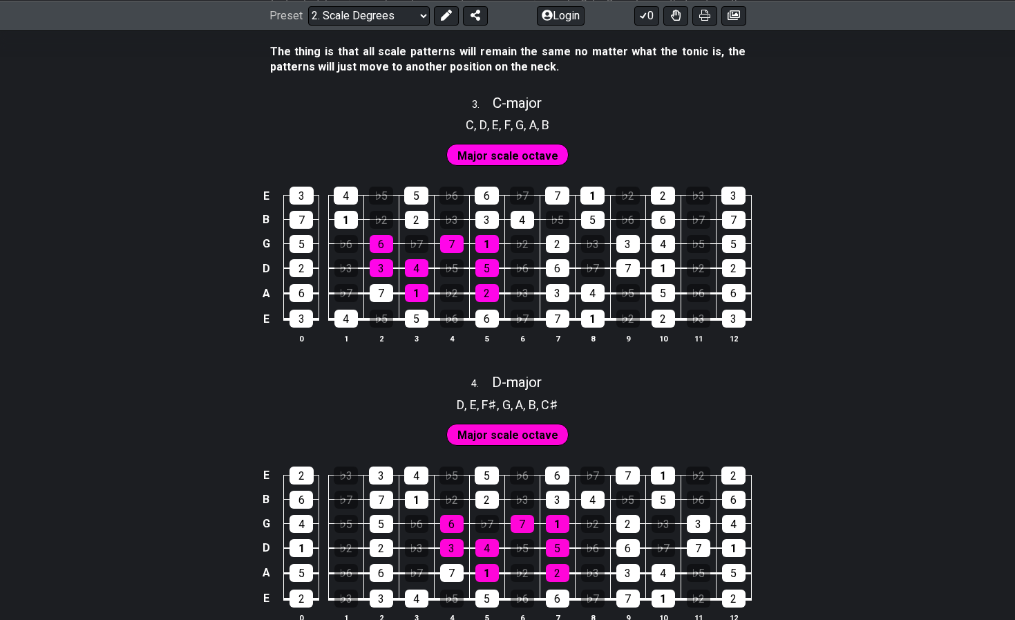
scroll to position [1660, 0]
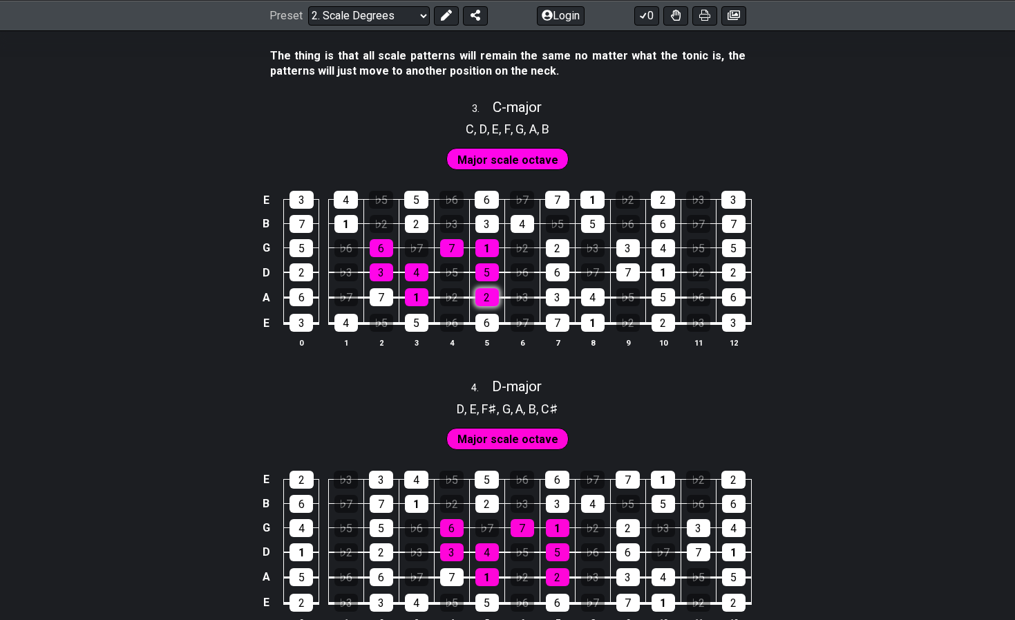
click at [487, 288] on div "2" at bounding box center [486, 297] width 23 height 18
click at [490, 288] on div "2" at bounding box center [486, 297] width 23 height 18
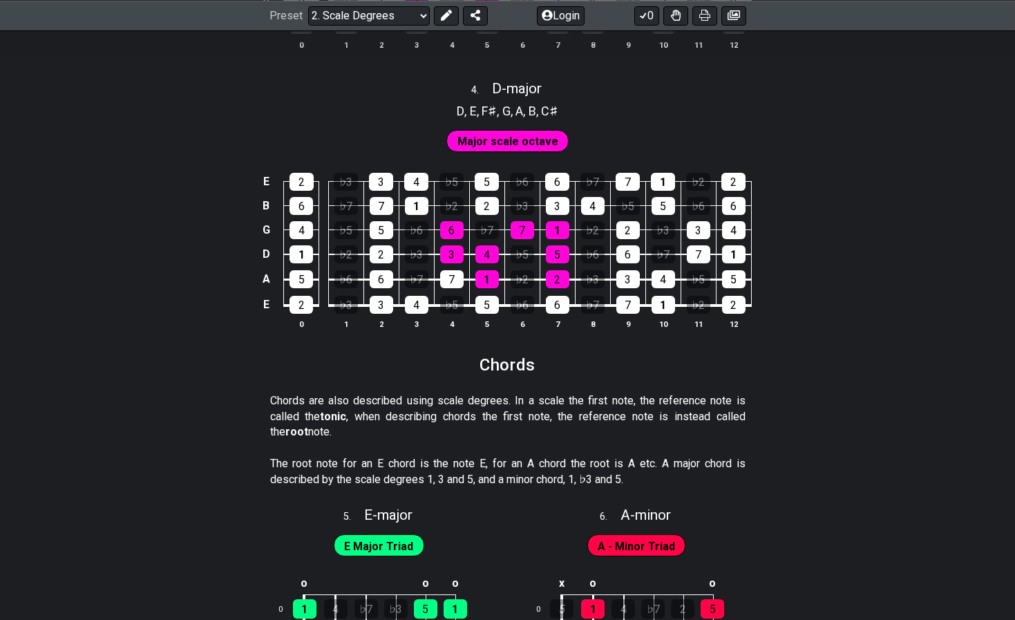
scroll to position [1957, 0]
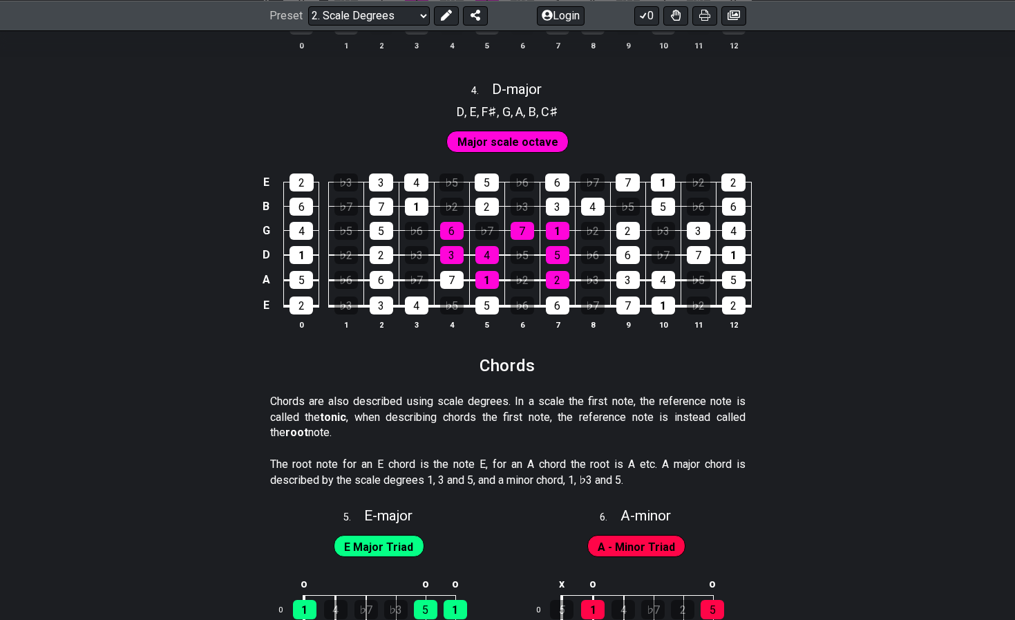
click at [588, 595] on td "5" at bounding box center [578, 610] width 32 height 30
click at [588, 600] on div "1" at bounding box center [592, 609] width 23 height 19
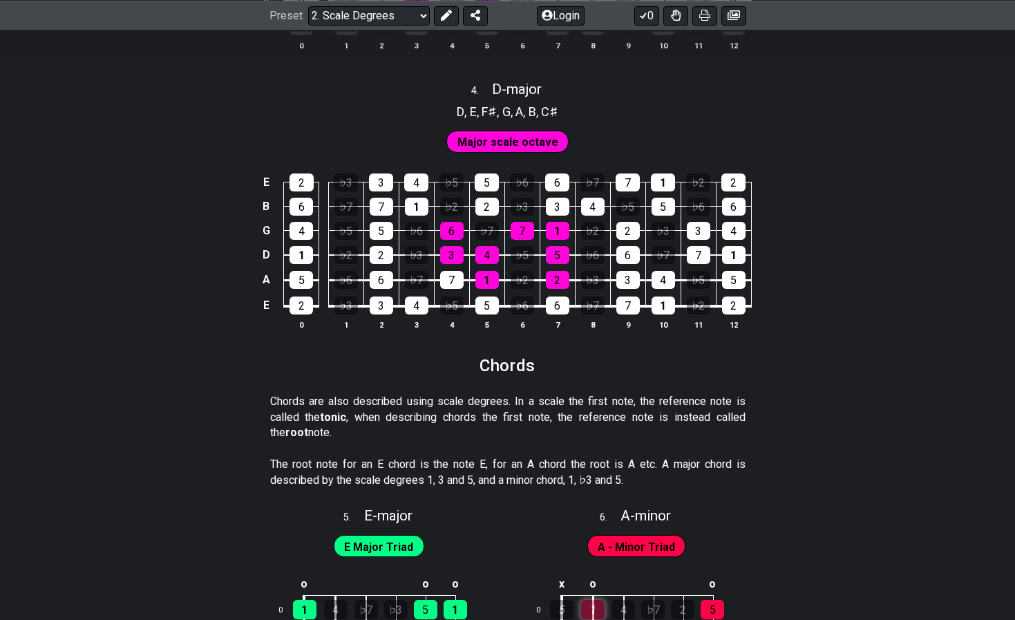
click at [588, 600] on div "1" at bounding box center [592, 609] width 23 height 19
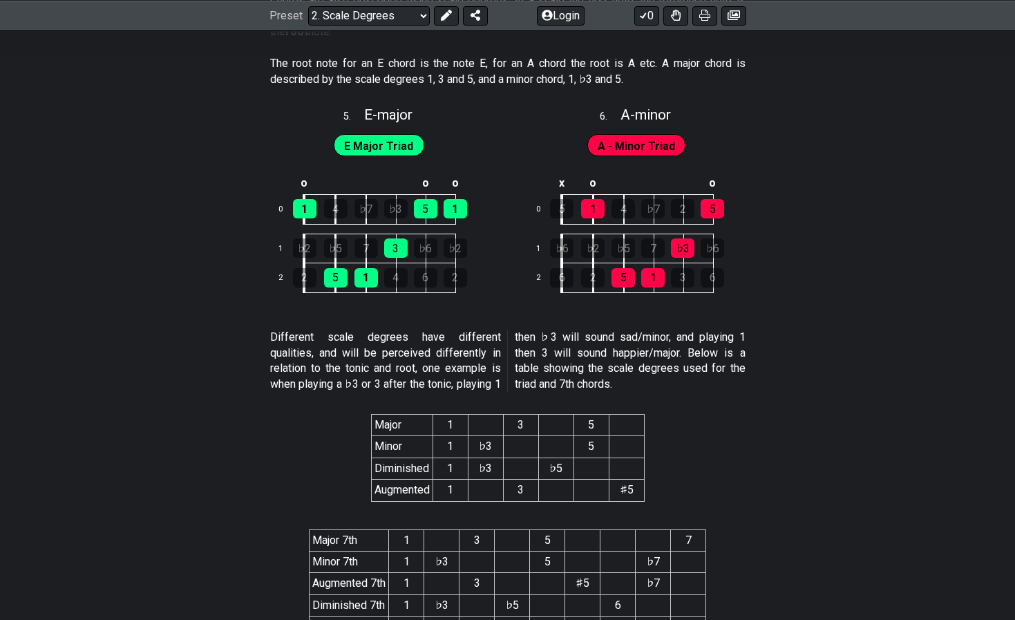
scroll to position [2358, 0]
